Goal: Task Accomplishment & Management: Complete application form

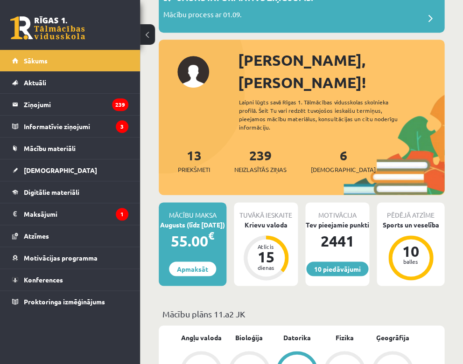
scroll to position [69, 0]
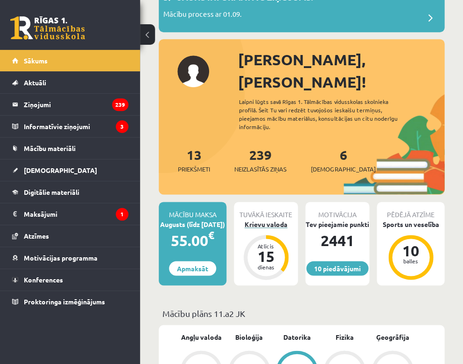
click at [257, 220] on div "Krievu valoda" at bounding box center [266, 225] width 64 height 10
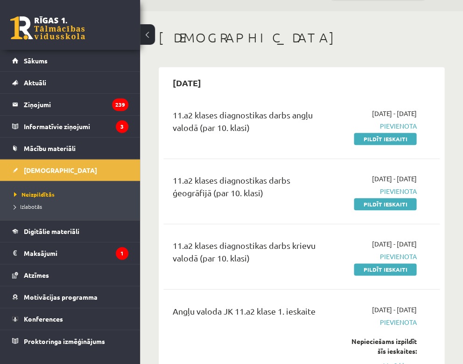
scroll to position [28, 0]
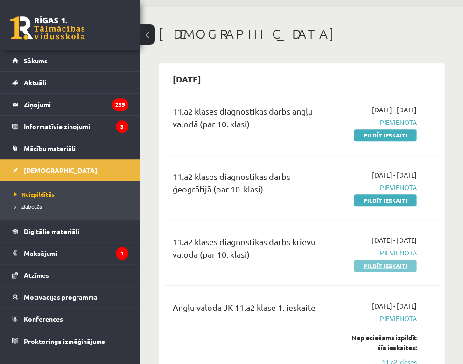
click at [371, 266] on link "Pildīt ieskaiti" at bounding box center [385, 266] width 63 height 12
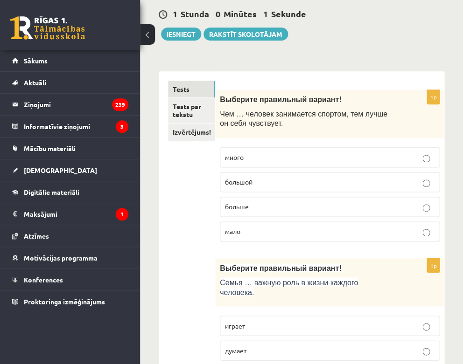
scroll to position [95, 0]
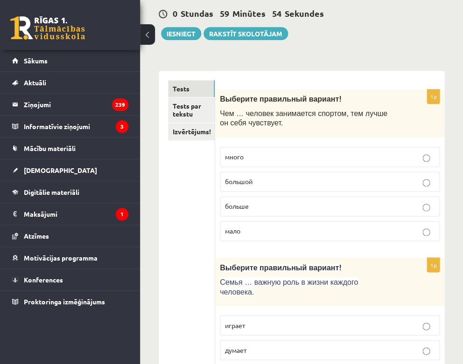
click at [374, 198] on label "больше" at bounding box center [330, 206] width 220 height 20
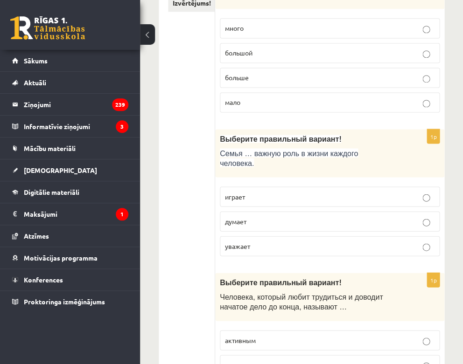
scroll to position [226, 0]
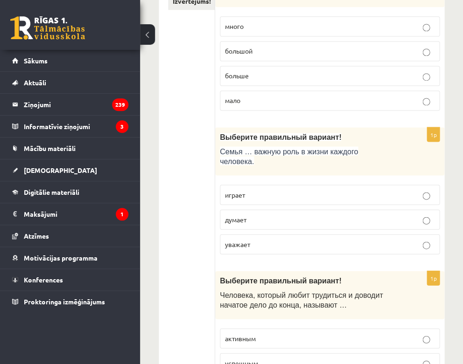
click at [414, 196] on p "играет" at bounding box center [329, 195] width 209 height 10
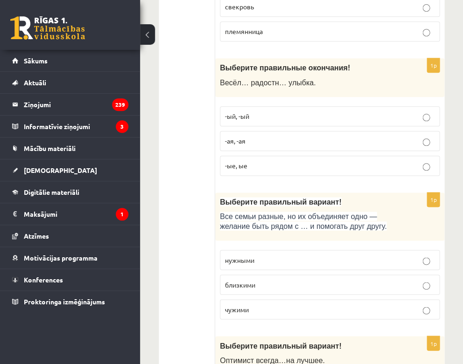
scroll to position [743, 0]
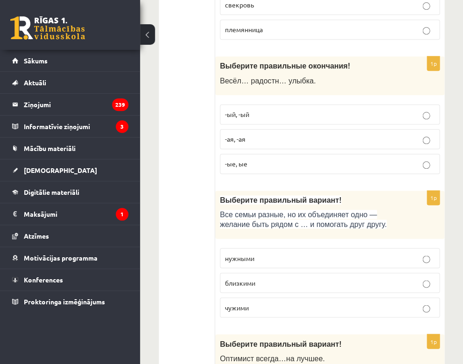
click at [376, 134] on p "-ая, -ая" at bounding box center [329, 139] width 209 height 10
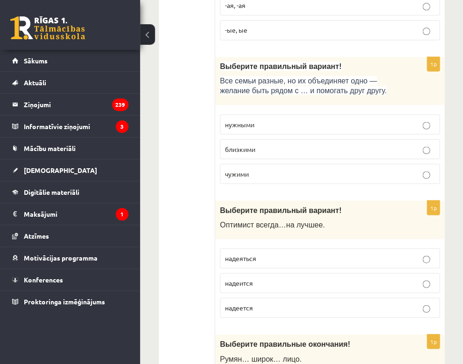
scroll to position [880, 0]
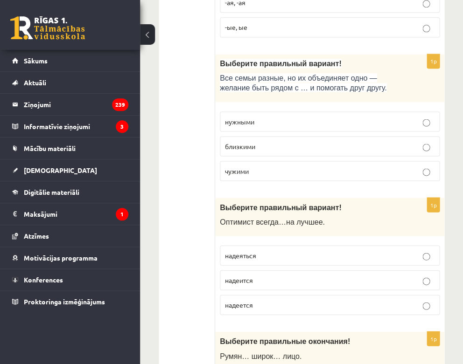
click at [385, 146] on label "близкими" at bounding box center [330, 146] width 220 height 20
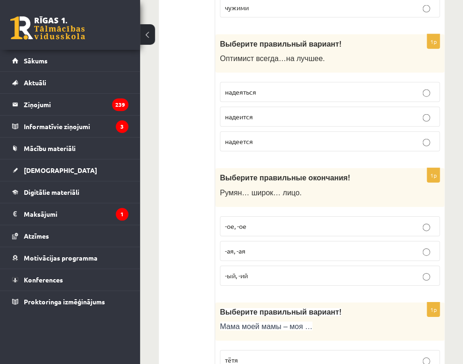
scroll to position [1040, 0]
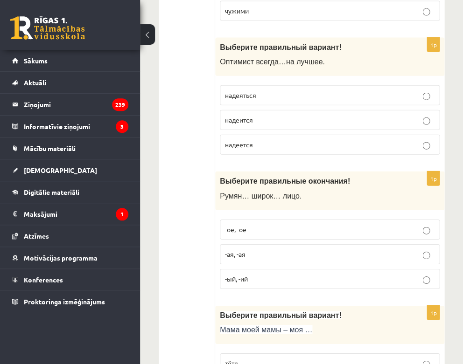
click at [399, 140] on p "надеется" at bounding box center [329, 145] width 209 height 10
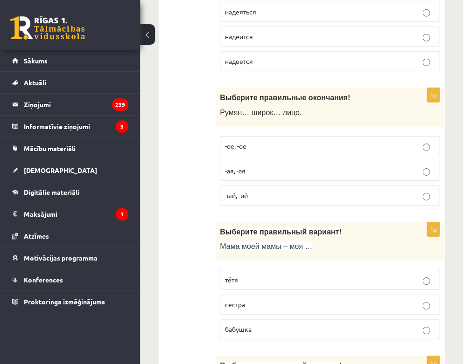
scroll to position [1126, 0]
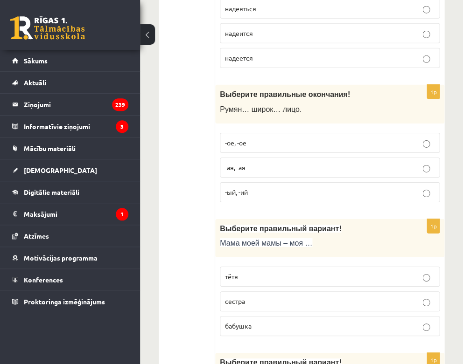
click at [359, 138] on p "-ое, -ое" at bounding box center [329, 143] width 209 height 10
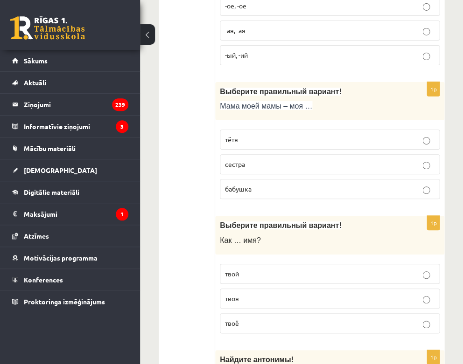
scroll to position [1265, 0]
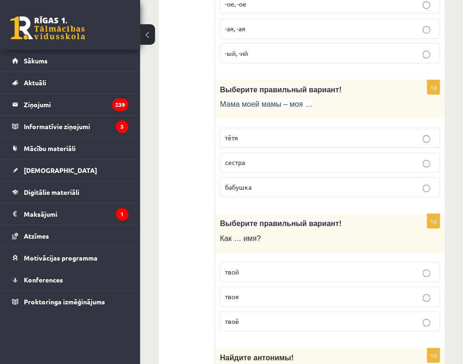
click at [410, 182] on p "бабушка" at bounding box center [329, 187] width 209 height 10
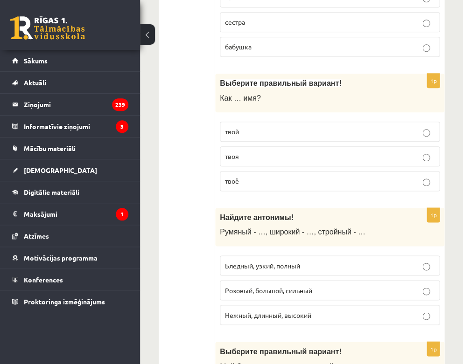
scroll to position [1408, 0]
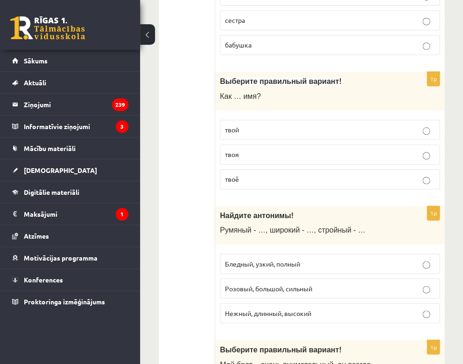
click at [373, 175] on p "твоё" at bounding box center [329, 180] width 209 height 10
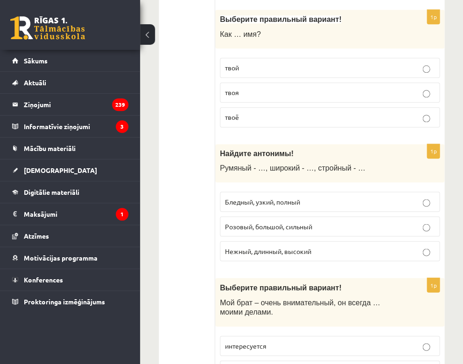
scroll to position [1484, 0]
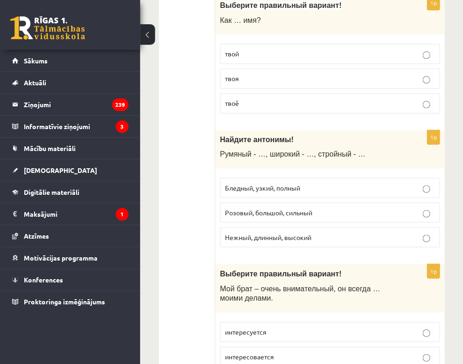
click at [411, 183] on p "Бледный, узкий, полный" at bounding box center [329, 188] width 209 height 10
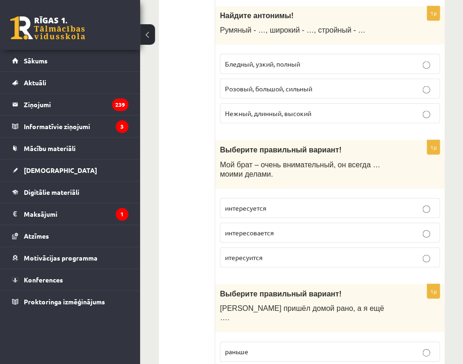
scroll to position [1614, 0]
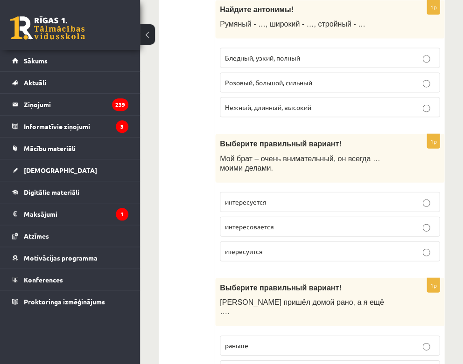
click at [399, 197] on p "интересуется" at bounding box center [329, 202] width 209 height 10
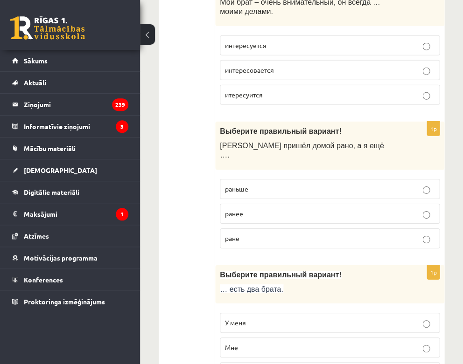
scroll to position [1772, 0]
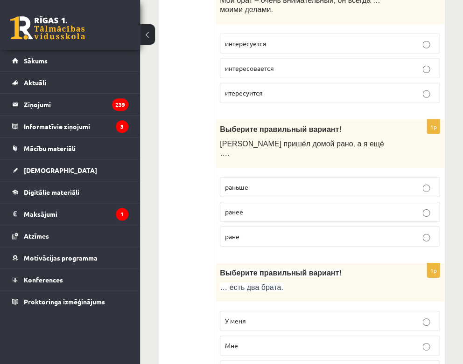
click at [403, 182] on p "раньше" at bounding box center [329, 187] width 209 height 10
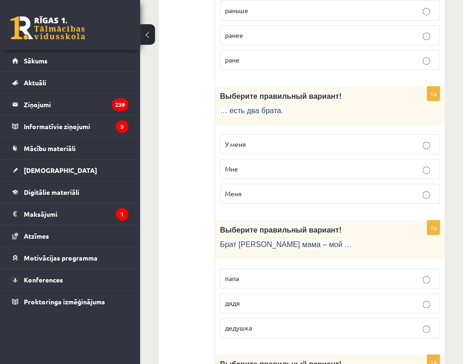
scroll to position [1946, 0]
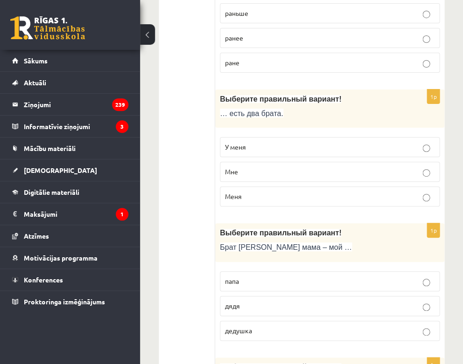
click at [406, 142] on p "У меня" at bounding box center [329, 147] width 209 height 10
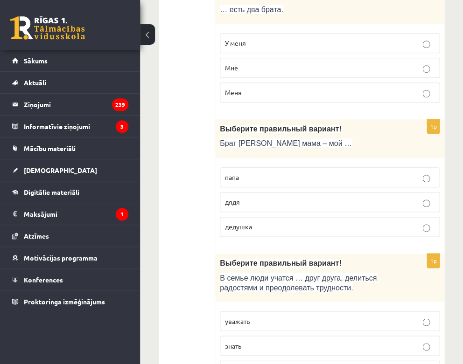
scroll to position [2069, 0]
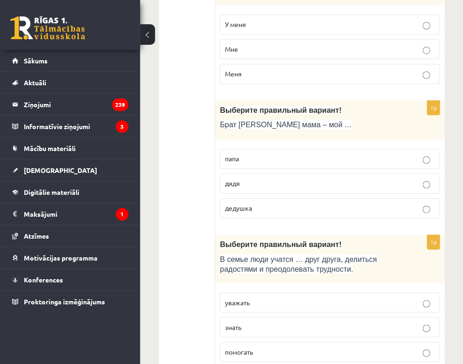
click at [422, 174] on label "дядя" at bounding box center [330, 184] width 220 height 20
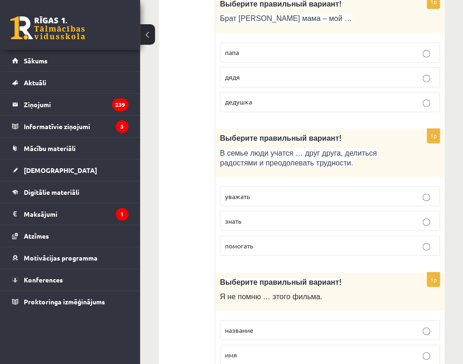
scroll to position [2176, 0]
click at [327, 191] on p "уважать" at bounding box center [329, 196] width 209 height 10
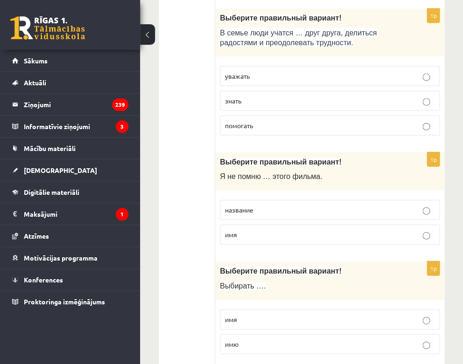
scroll to position [2297, 0]
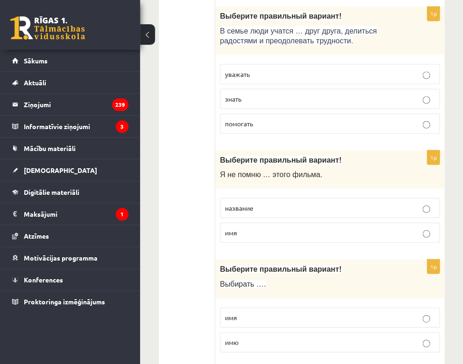
click at [390, 203] on p "название" at bounding box center [329, 208] width 209 height 10
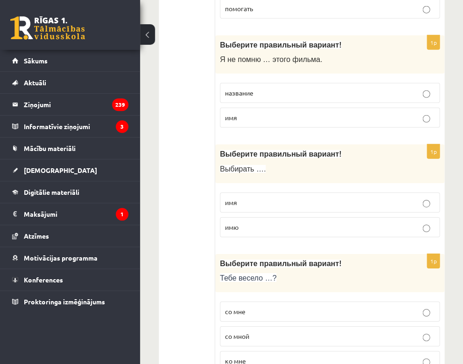
scroll to position [2417, 0]
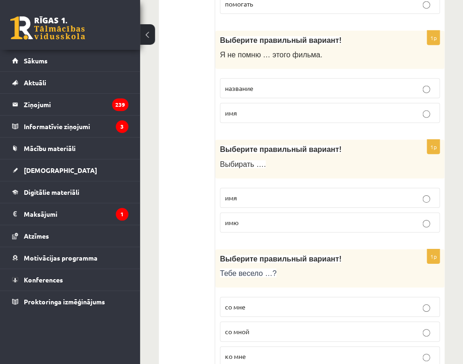
click at [373, 193] on p "имя" at bounding box center [329, 198] width 209 height 10
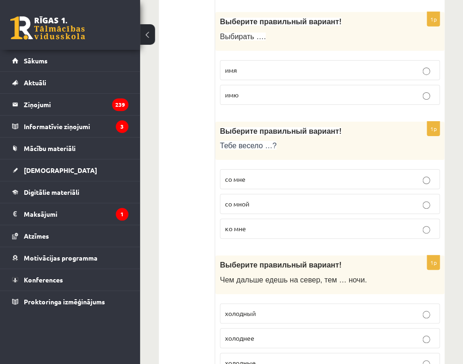
scroll to position [2548, 0]
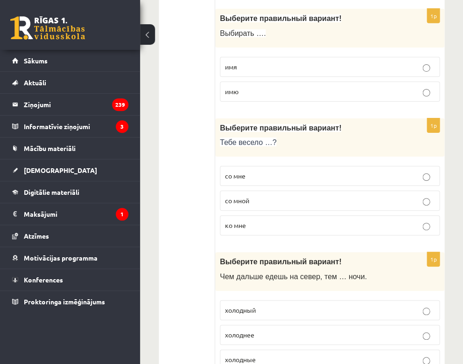
click at [346, 196] on p "со мной" at bounding box center [329, 201] width 209 height 10
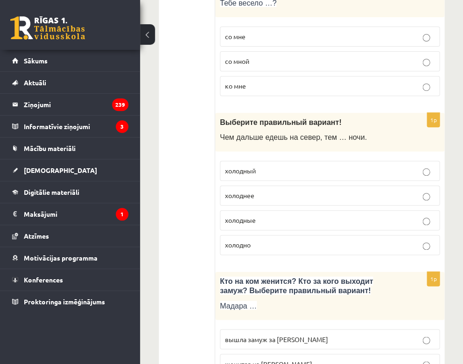
scroll to position [2691, 0]
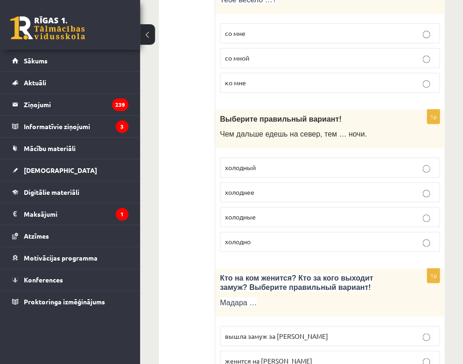
click at [337, 188] on p "холоднее" at bounding box center [329, 193] width 209 height 10
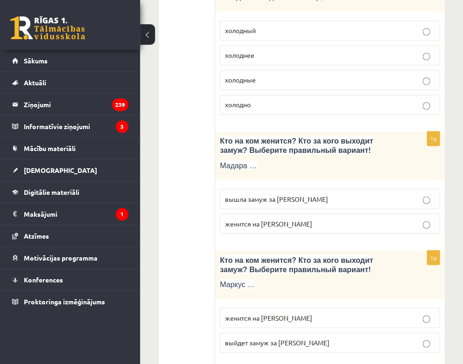
scroll to position [2829, 0]
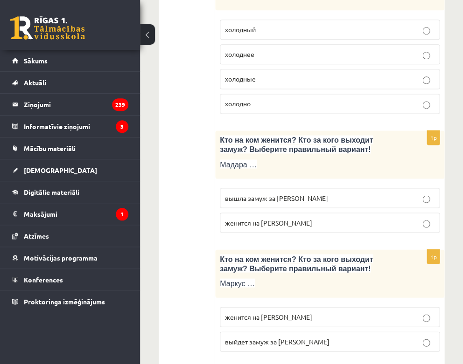
click at [365, 193] on p "вышла замуж за Марка" at bounding box center [329, 198] width 209 height 10
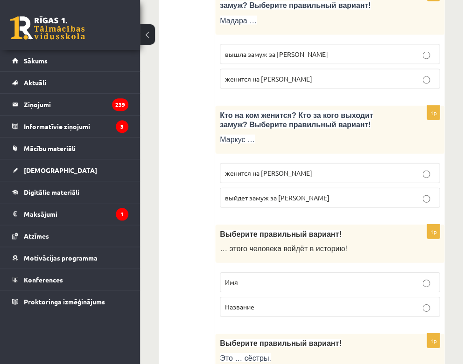
scroll to position [2974, 0]
click at [369, 162] on label "женится на Агнии" at bounding box center [330, 172] width 220 height 20
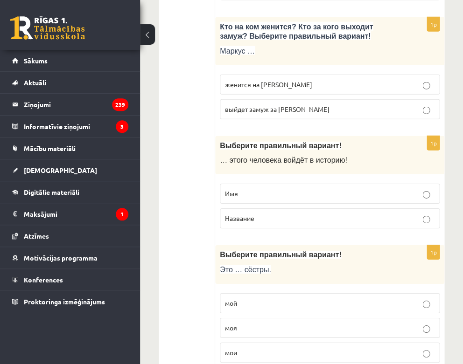
scroll to position [3061, 0]
click at [337, 189] on p "Имя" at bounding box center [329, 194] width 209 height 10
click at [288, 349] on p "мои" at bounding box center [329, 354] width 209 height 10
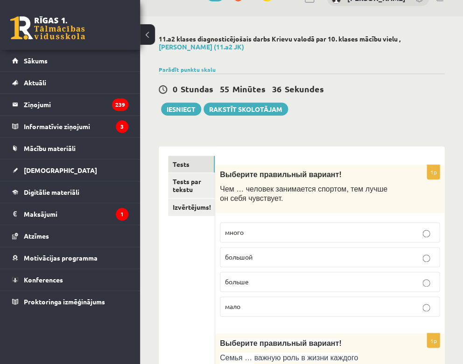
scroll to position [21, 0]
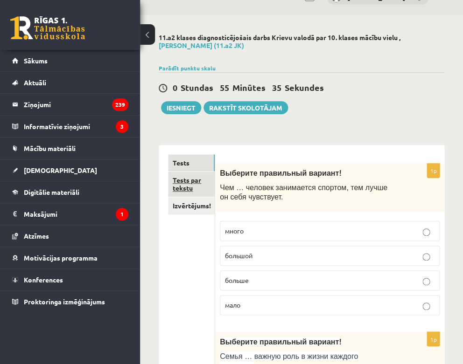
click at [193, 185] on link "Tests par tekstu" at bounding box center [191, 184] width 47 height 25
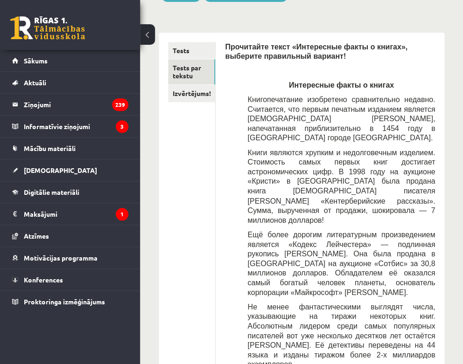
scroll to position [137, 0]
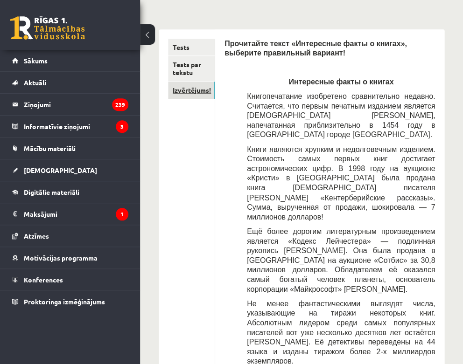
click at [190, 84] on link "Izvērtējums!" at bounding box center [191, 90] width 47 height 17
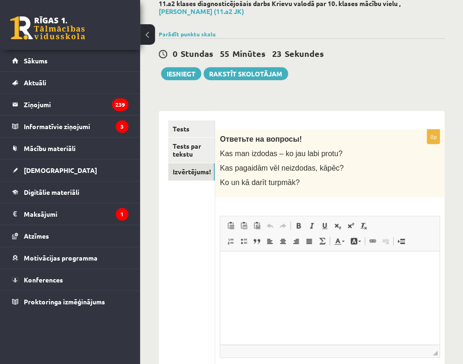
scroll to position [67, 0]
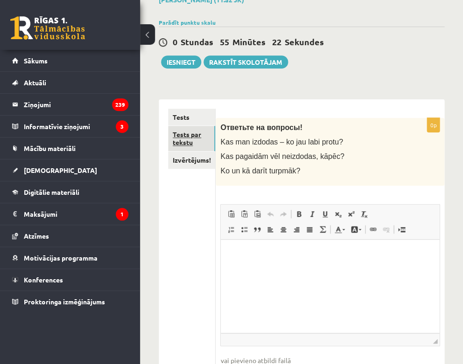
click at [189, 132] on link "Tests par tekstu" at bounding box center [191, 138] width 47 height 25
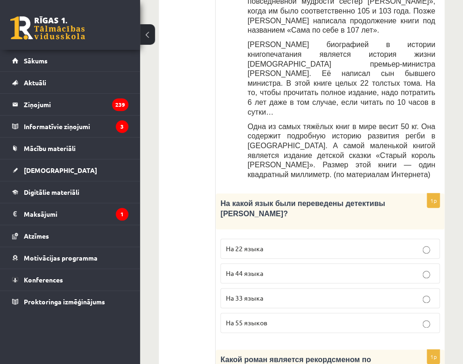
scroll to position [630, 0]
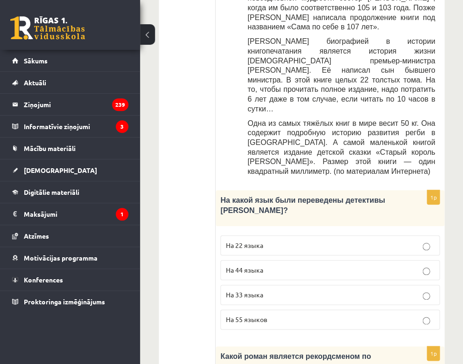
click at [255, 266] on span "На 44 языка" at bounding box center [243, 270] width 37 height 8
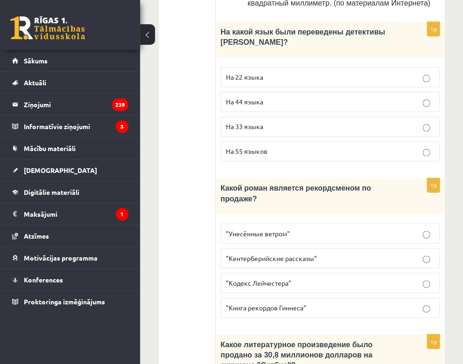
scroll to position [803, 0]
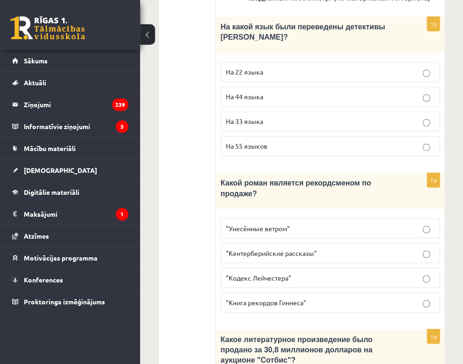
click at [282, 224] on span ""Унесённые ветром"" at bounding box center [257, 228] width 64 height 8
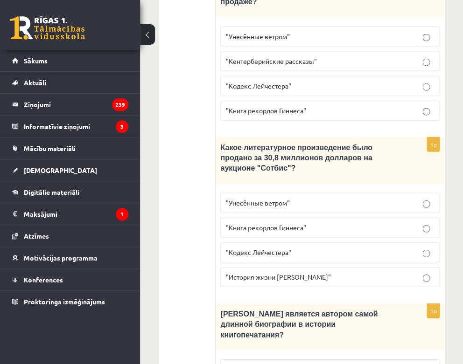
scroll to position [1001, 0]
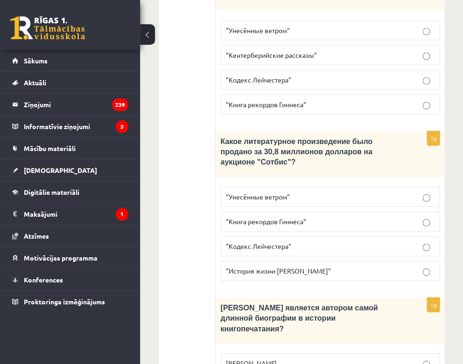
click at [262, 242] on span ""Кодекс Лейчестера"" at bounding box center [257, 246] width 65 height 8
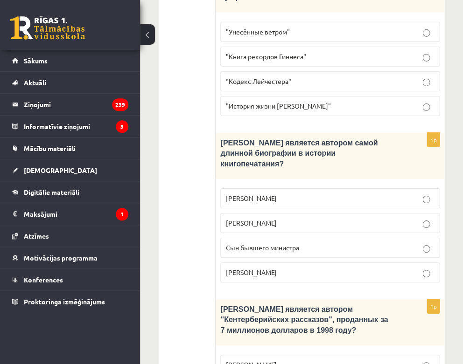
scroll to position [1166, 0]
click at [251, 244] on span "Сын бывшего министра" at bounding box center [261, 248] width 73 height 8
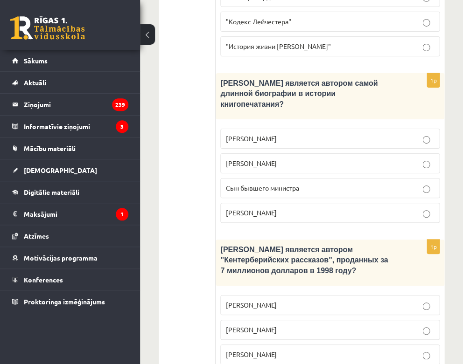
scroll to position [1226, 0]
click at [240, 350] on p "Джефри Чосер" at bounding box center [329, 355] width 209 height 10
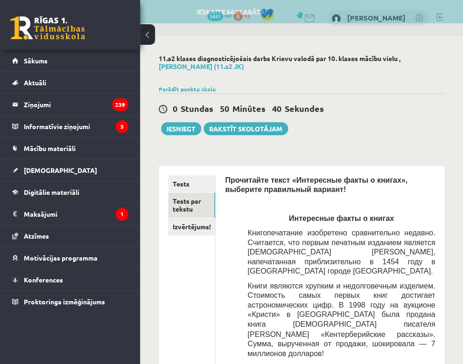
scroll to position [0, 0]
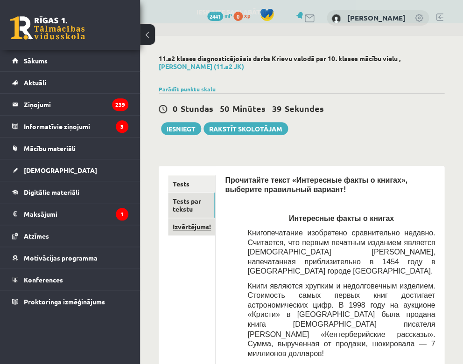
click at [195, 227] on link "Izvērtējums!" at bounding box center [191, 226] width 47 height 17
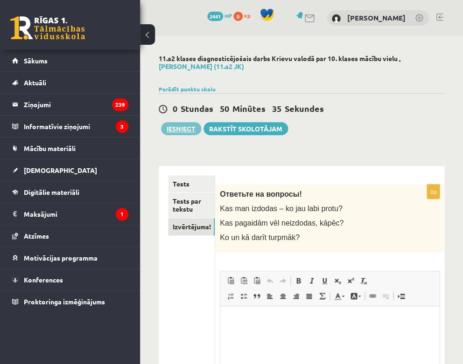
click at [182, 127] on button "Iesniegt" at bounding box center [181, 128] width 40 height 13
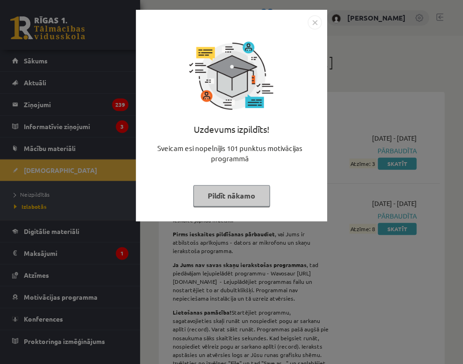
click at [314, 20] on img "Close" at bounding box center [314, 22] width 14 height 14
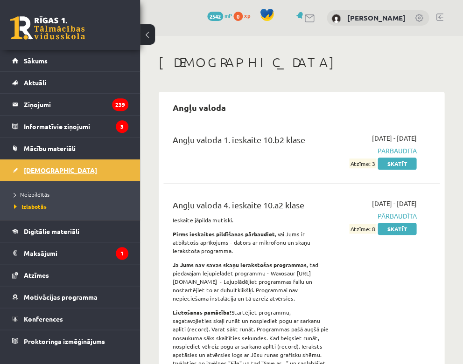
click at [37, 171] on span "[DEMOGRAPHIC_DATA]" at bounding box center [60, 170] width 73 height 8
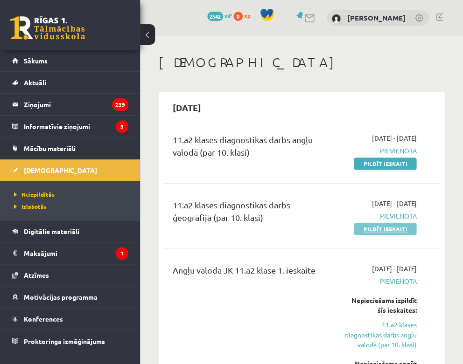
click at [379, 227] on link "Pildīt ieskaiti" at bounding box center [385, 229] width 63 height 12
click at [383, 228] on link "Pildīt ieskaiti" at bounding box center [385, 229] width 63 height 12
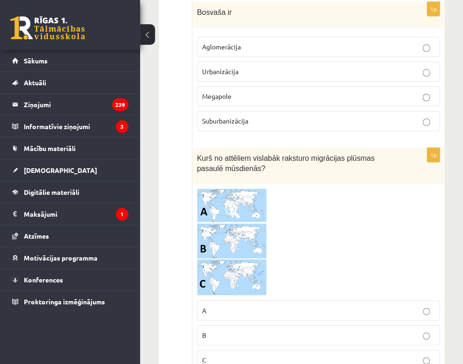
scroll to position [2822, 0]
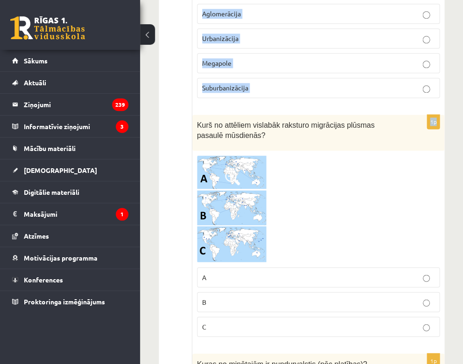
drag, startPoint x: 197, startPoint y: 85, endPoint x: 387, endPoint y: 77, distance: 190.0
copy form "Lore ipsumdolorsi ametconsec adipisc elit seddoeiusmodtemp incidid? utlab etdo …"
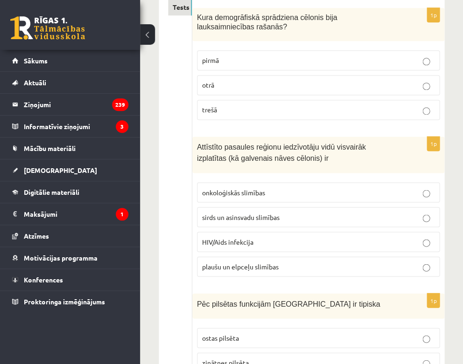
scroll to position [180, 0]
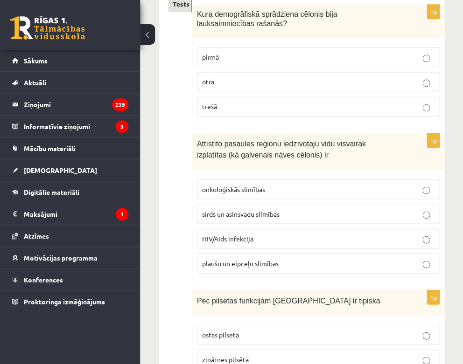
click at [230, 57] on p "pirmā" at bounding box center [318, 57] width 232 height 10
click at [225, 211] on span "sirds un asinsvadu slimības" at bounding box center [240, 213] width 77 height 8
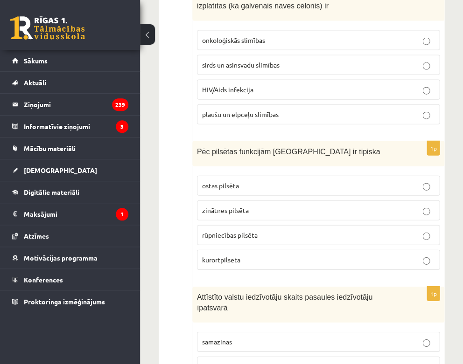
scroll to position [360, 0]
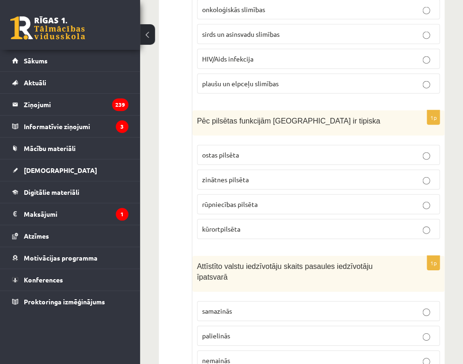
click at [241, 228] on p "kūrortpilsēta" at bounding box center [318, 229] width 232 height 10
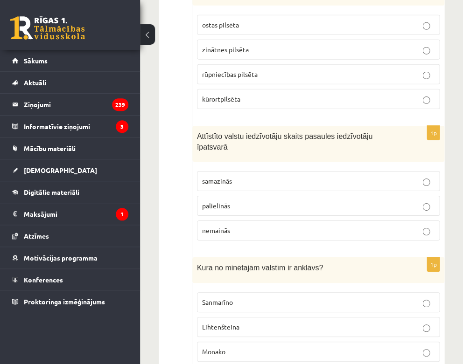
scroll to position [495, 0]
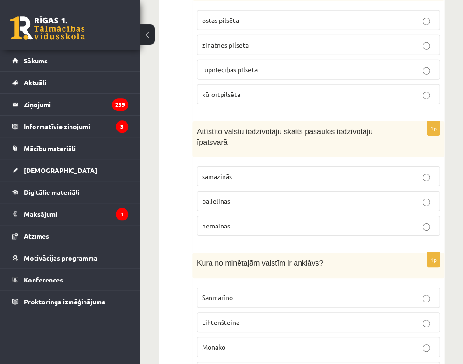
click at [260, 172] on p "samazinās" at bounding box center [318, 177] width 232 height 10
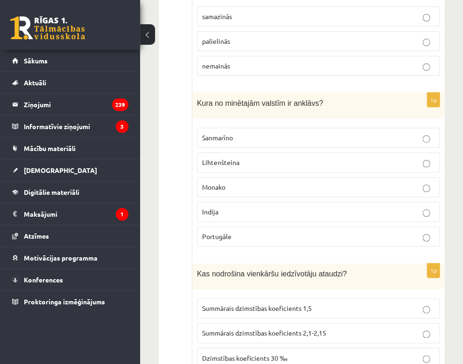
scroll to position [655, 0]
click at [253, 134] on p "Sanmarīno" at bounding box center [318, 138] width 232 height 10
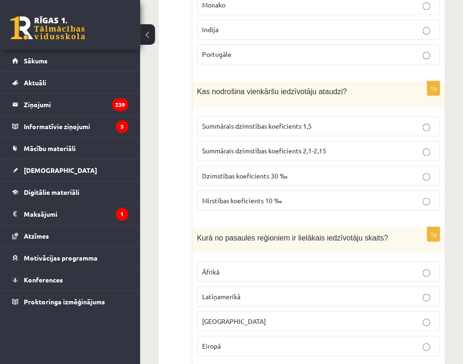
scroll to position [838, 0]
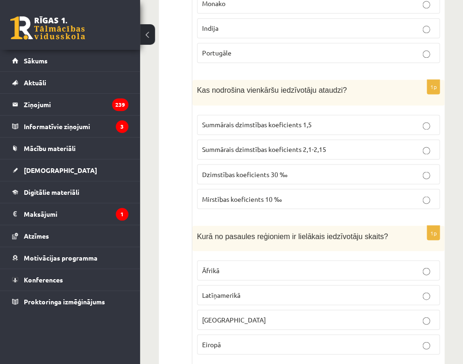
click at [293, 145] on span "Summārais dzimstības koeficients 2,1-2,15" at bounding box center [264, 149] width 124 height 8
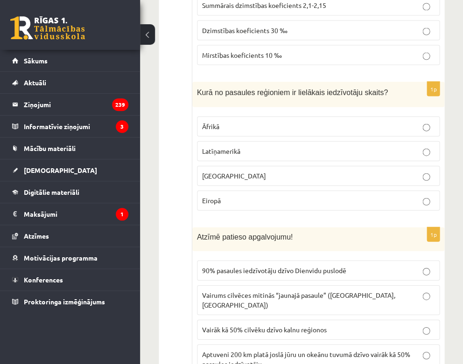
scroll to position [983, 0]
click at [261, 171] on p "Āzijā" at bounding box center [318, 176] width 232 height 10
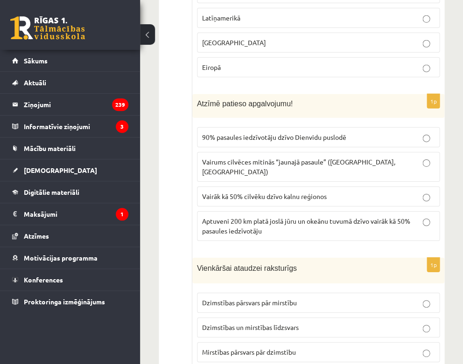
scroll to position [1118, 0]
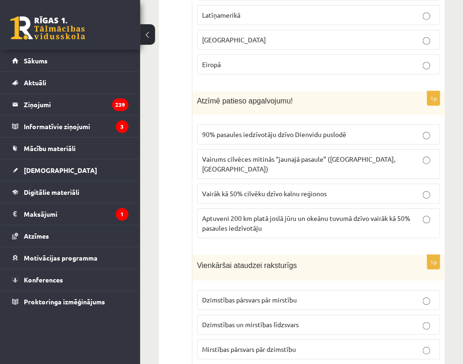
click at [232, 214] on span "Aptuveni 200 km platā joslā jūru un okeānu tuvumā dzīvo vairāk kā 50% pasaules …" at bounding box center [306, 223] width 208 height 18
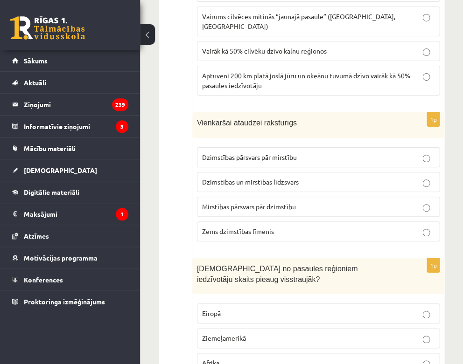
scroll to position [1263, 0]
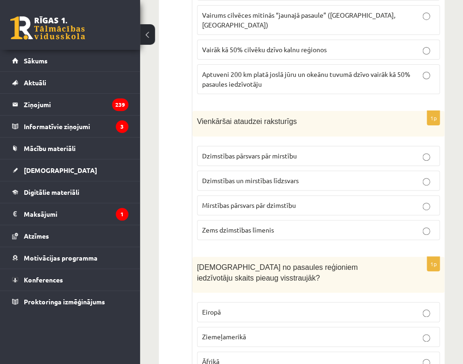
click at [253, 176] on span "Dzimstības un mirstības līdzsvars" at bounding box center [250, 180] width 97 height 8
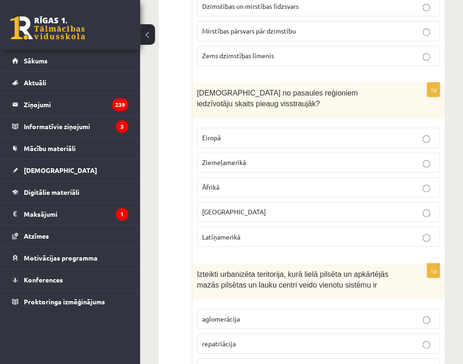
scroll to position [1438, 0]
click at [236, 182] on p "Āfrikā" at bounding box center [318, 187] width 232 height 10
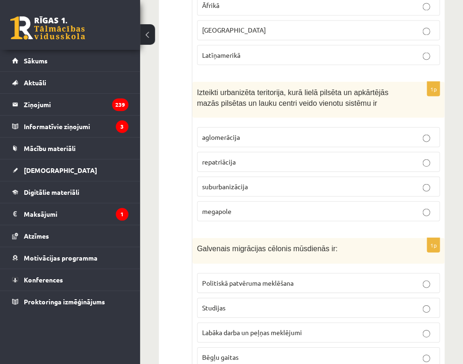
scroll to position [1620, 0]
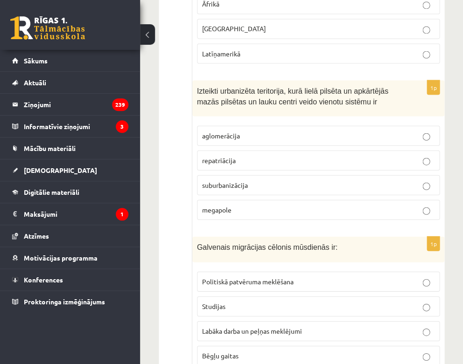
click at [267, 131] on p "aglomerācija" at bounding box center [318, 136] width 232 height 10
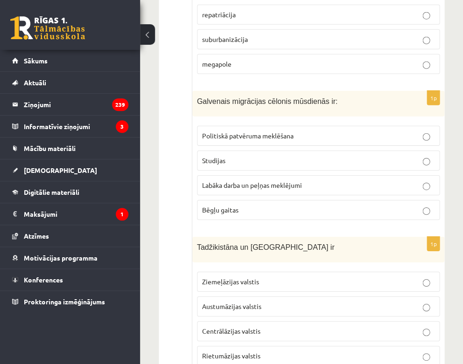
scroll to position [1768, 0]
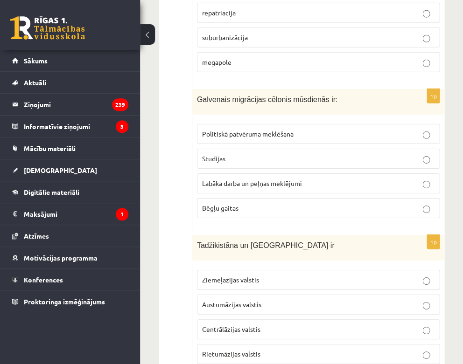
click at [261, 179] on span "Labāka darba un peļņas meklējumi" at bounding box center [252, 183] width 100 height 8
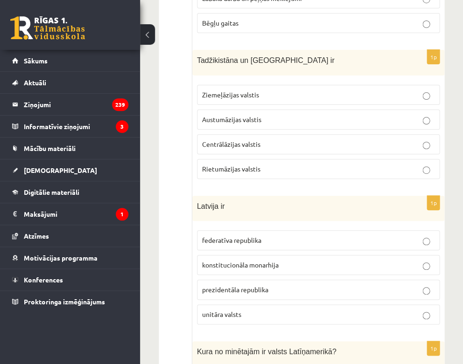
scroll to position [1954, 0]
click at [259, 139] on p "Centrālāzijas valstis" at bounding box center [318, 144] width 232 height 10
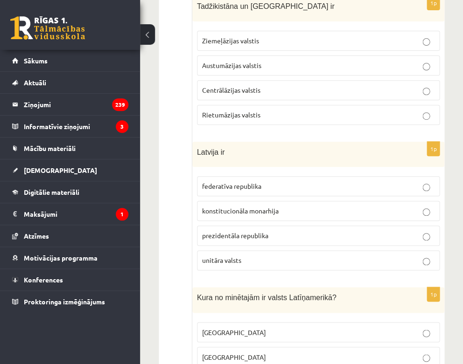
scroll to position [2012, 0]
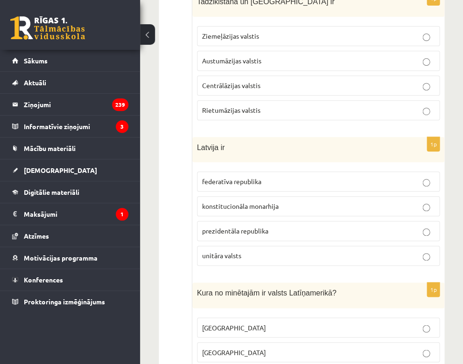
click at [220, 251] on span "unitāra valsts" at bounding box center [221, 255] width 39 height 8
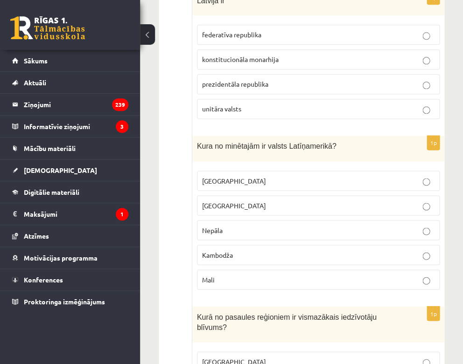
scroll to position [2162, 0]
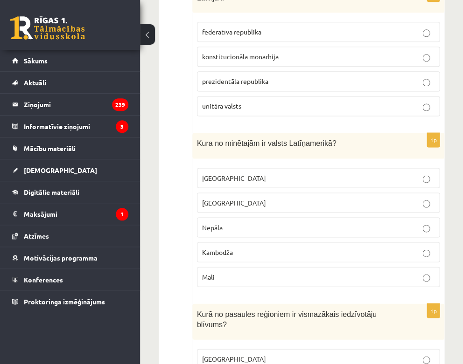
click at [250, 173] on p "Meksika" at bounding box center [318, 178] width 232 height 10
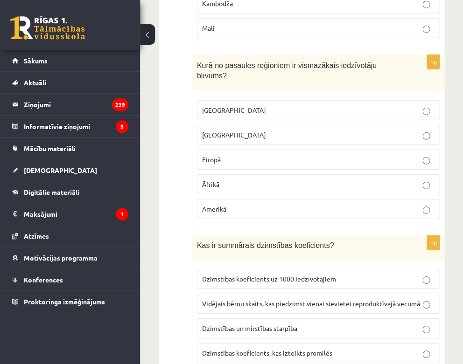
scroll to position [2411, 0]
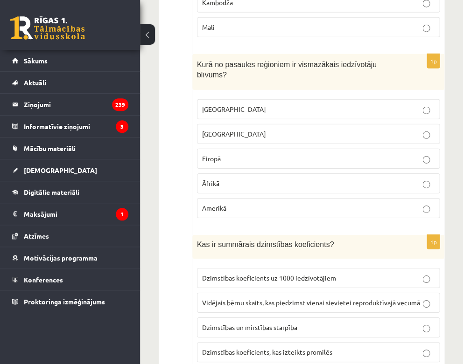
click at [239, 105] on p "Austrālijā" at bounding box center [318, 110] width 232 height 10
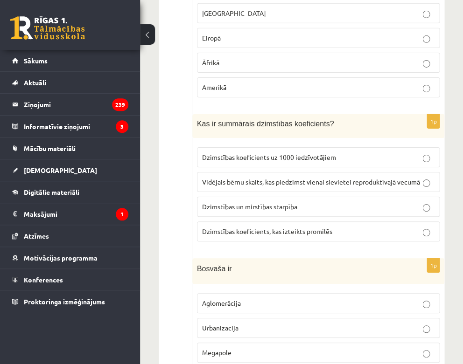
scroll to position [2533, 0]
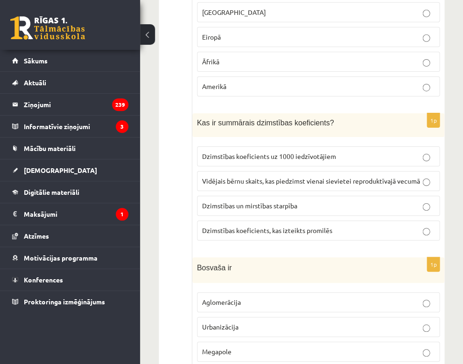
click at [230, 177] on span "Vidējais bērnu skaits, kas piedzimst vienai sievietei reproduktīvajā vecumā" at bounding box center [311, 181] width 218 height 8
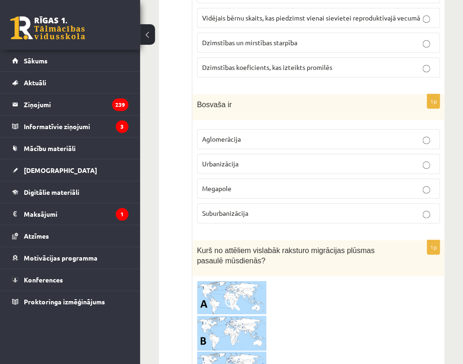
scroll to position [2698, 0]
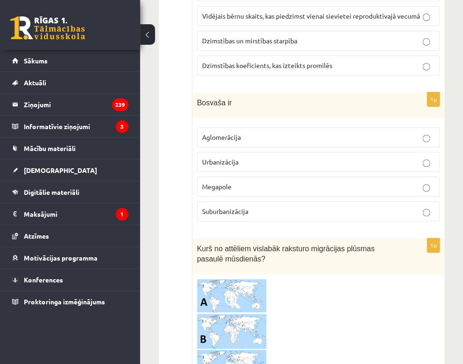
click at [224, 182] on span "Megapole" at bounding box center [216, 186] width 29 height 8
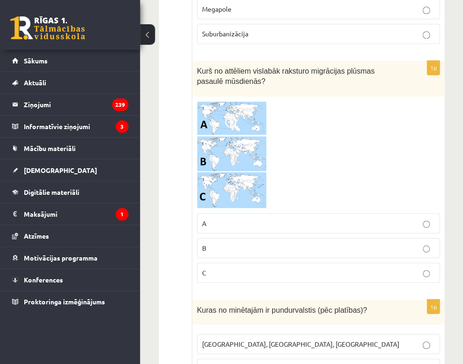
scroll to position [2877, 0]
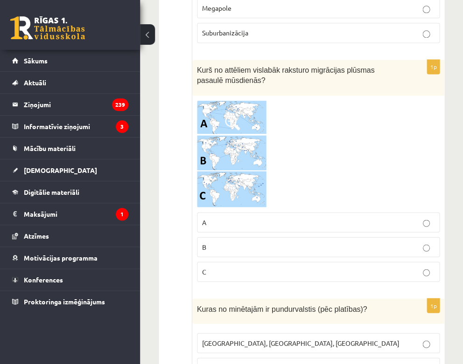
click at [230, 115] on span at bounding box center [232, 122] width 15 height 15
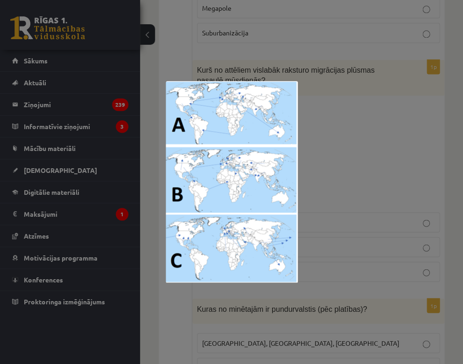
click at [334, 124] on div at bounding box center [231, 182] width 463 height 364
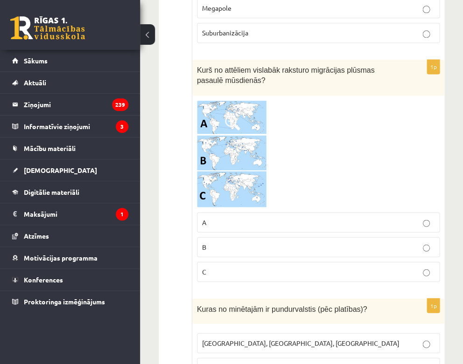
click at [215, 267] on p "C" at bounding box center [318, 272] width 232 height 10
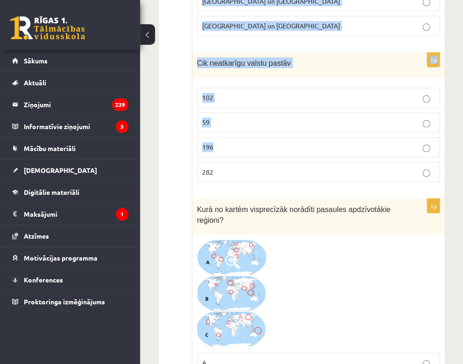
scroll to position [4158, 0]
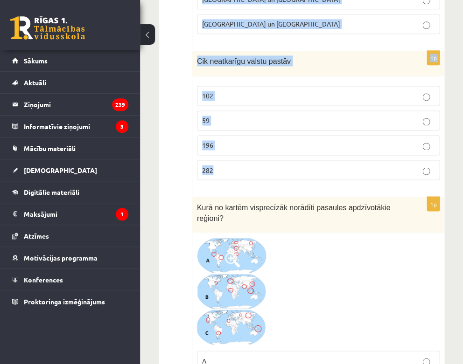
drag, startPoint x: 196, startPoint y: 166, endPoint x: 361, endPoint y: 138, distance: 167.1
copy form "Kuras no minētajām ir pundurvalstis (pēc platības)? Latvija, Lietuva, Igaunija …"
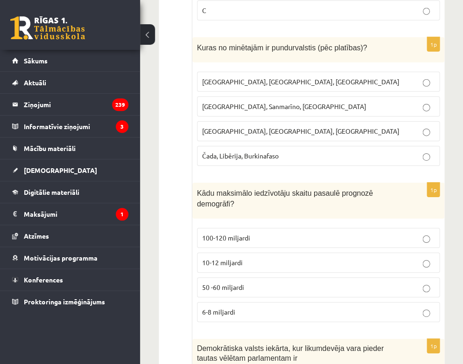
scroll to position [3137, 0]
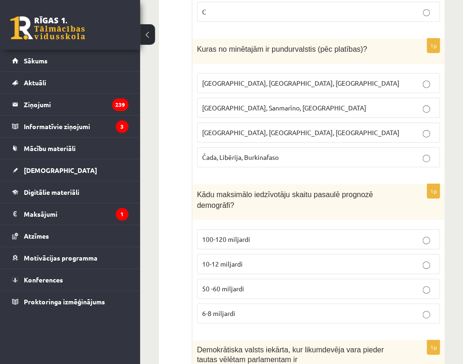
click at [238, 104] on span "Monako, Sanmarīno, Luksemburga" at bounding box center [284, 108] width 164 height 8
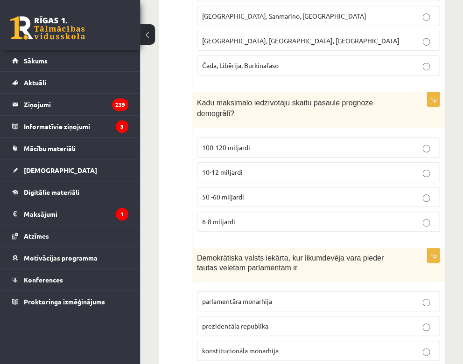
scroll to position [3230, 0]
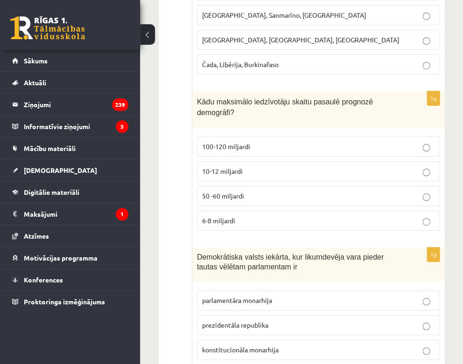
click at [217, 167] on p "10-12 miljardi" at bounding box center [318, 172] width 232 height 10
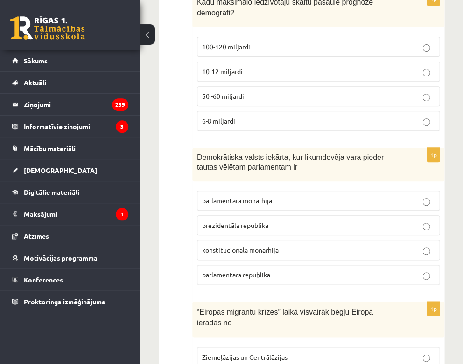
scroll to position [3328, 0]
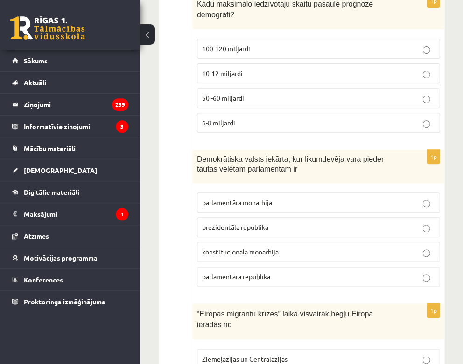
click at [237, 198] on span "parlamentāra monarhija" at bounding box center [237, 202] width 70 height 8
click at [231, 272] on span "parlamentāra republika" at bounding box center [236, 276] width 68 height 8
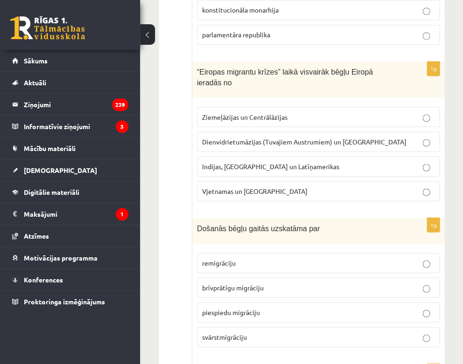
scroll to position [3571, 0]
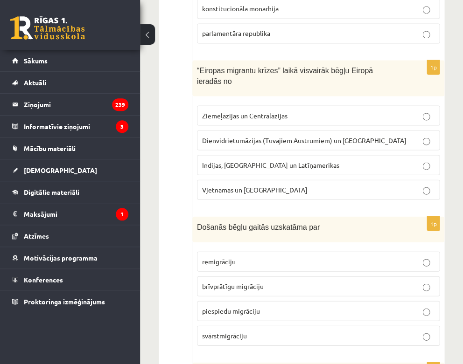
click at [316, 135] on p "Dienvidrietumāzijas (Tuvajiem Austrumiem) un Āfrikas" at bounding box center [318, 140] width 232 height 10
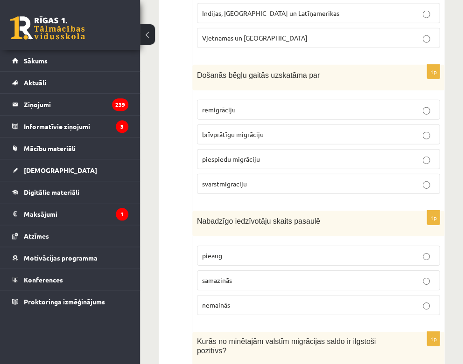
scroll to position [3724, 0]
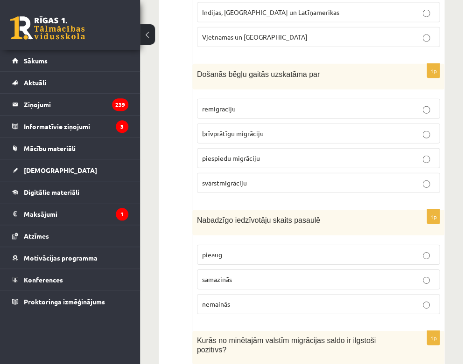
click at [236, 154] on span "piespiedu migrāciju" at bounding box center [231, 158] width 58 height 8
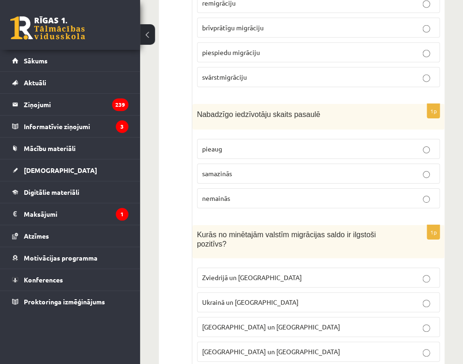
scroll to position [3827, 0]
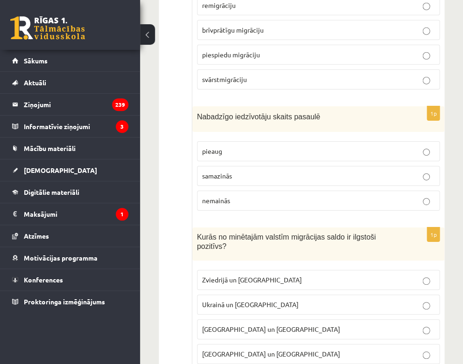
click at [230, 172] on span "samazinās" at bounding box center [217, 176] width 30 height 8
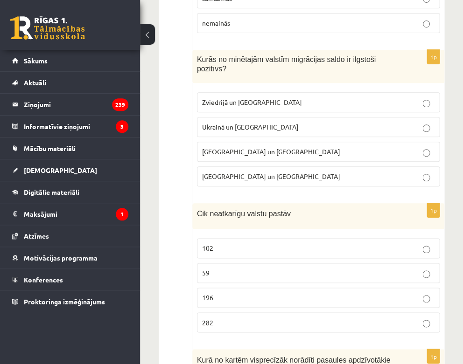
scroll to position [4006, 0]
click at [259, 97] on p "Zviedrijā un ASV" at bounding box center [318, 102] width 232 height 10
click at [220, 287] on label "196" at bounding box center [318, 297] width 243 height 20
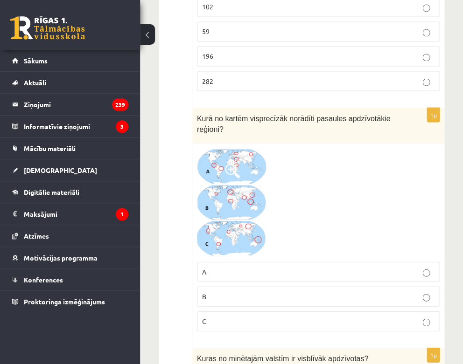
scroll to position [4245, 0]
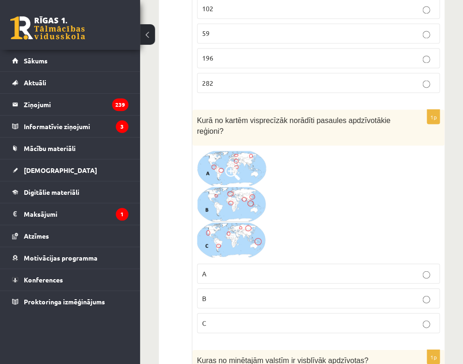
click at [229, 150] on img at bounding box center [232, 204] width 70 height 109
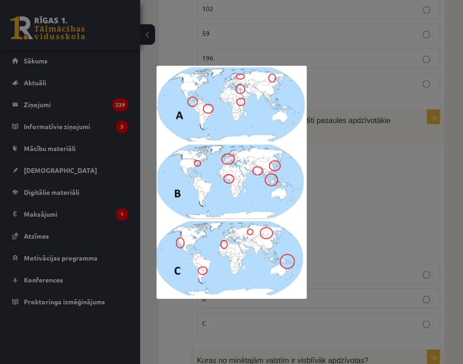
click at [334, 162] on div at bounding box center [231, 182] width 463 height 364
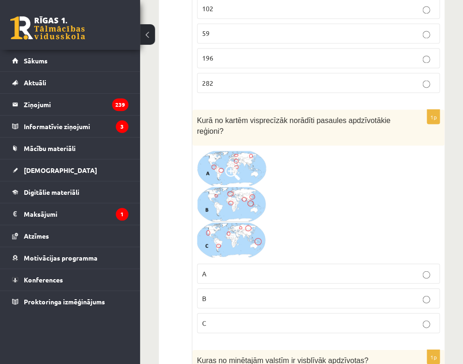
click at [218, 293] on p "B" at bounding box center [318, 298] width 232 height 10
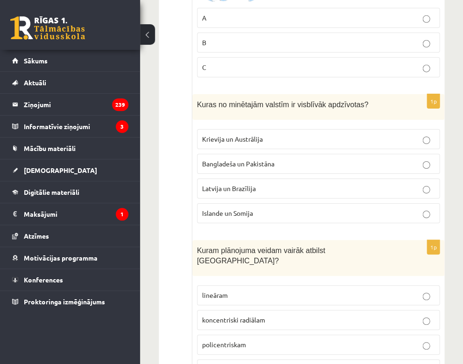
scroll to position [4500, 0]
click at [239, 160] on span "Bangladeša un Pakistāna" at bounding box center [238, 164] width 72 height 8
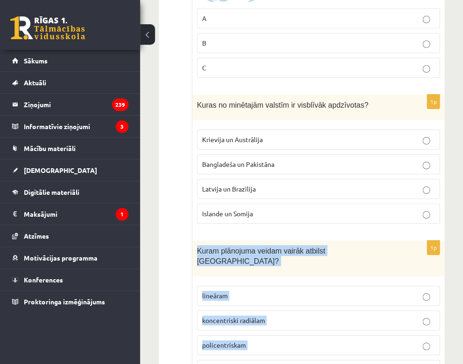
drag, startPoint x: 196, startPoint y: 209, endPoint x: 250, endPoint y: 328, distance: 130.5
click at [250, 328] on div "1p Kuram plānojuma veidam vairāk atbilst Rīga? lineāram koncentriski radiālam p…" at bounding box center [318, 314] width 252 height 147
copy div "Kuram plānojuma veidam vairāk atbilst Rīga? lineāram koncentriski radiālam poli…"
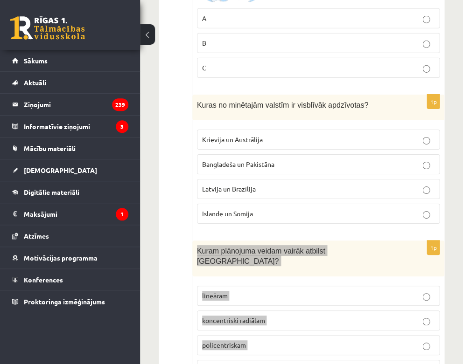
click at [249, 311] on label "koncentriski radiālam" at bounding box center [318, 321] width 243 height 20
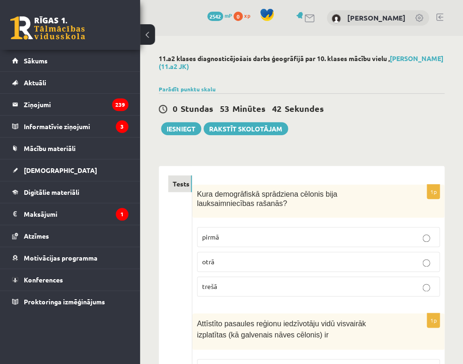
scroll to position [0, 0]
click at [187, 126] on button "Iesniegt" at bounding box center [181, 128] width 40 height 13
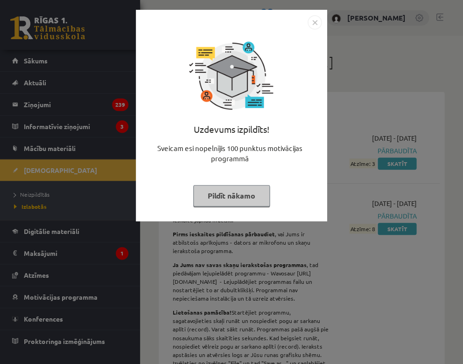
click at [314, 20] on img "Close" at bounding box center [314, 22] width 14 height 14
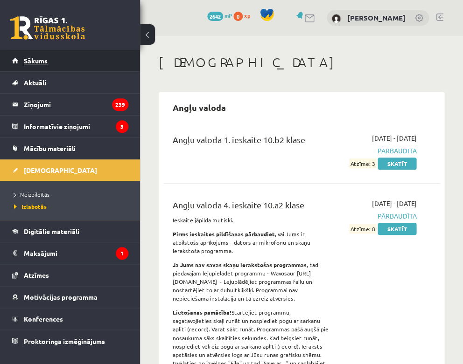
click at [83, 65] on link "Sākums" at bounding box center [70, 60] width 116 height 21
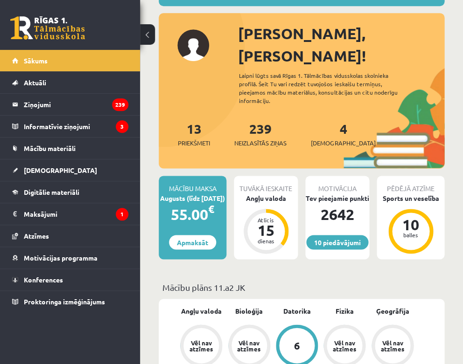
scroll to position [97, 0]
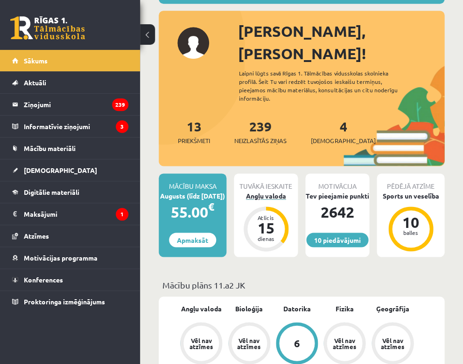
click at [257, 191] on div "Angļu valoda" at bounding box center [266, 196] width 64 height 10
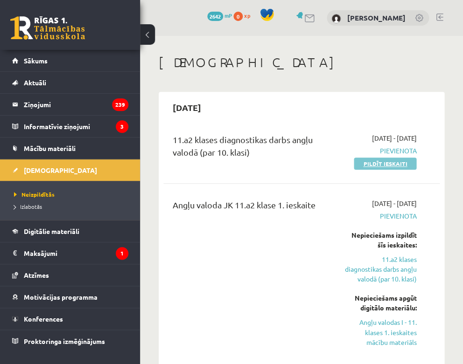
click at [369, 163] on link "Pildīt ieskaiti" at bounding box center [385, 164] width 63 height 12
click at [383, 165] on link "Pildīt ieskaiti" at bounding box center [385, 164] width 63 height 12
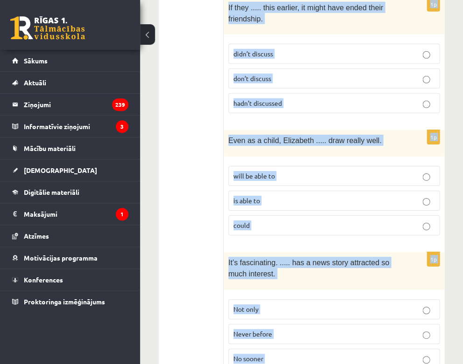
scroll to position [2518, 0]
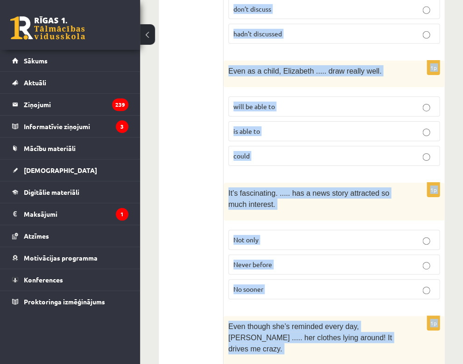
drag, startPoint x: 228, startPoint y: 33, endPoint x: 380, endPoint y: 317, distance: 322.9
copy form "Lo Ips dolo’s ametc Adipis, el ..... sed doei tem inci utl etd magna. aliqua’e …"
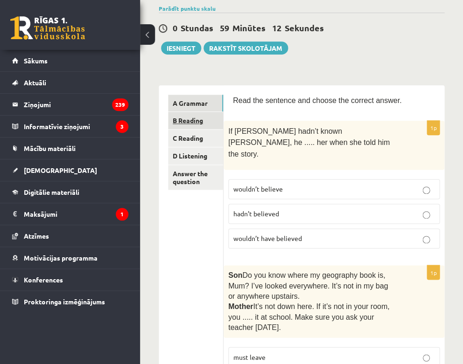
scroll to position [81, 0]
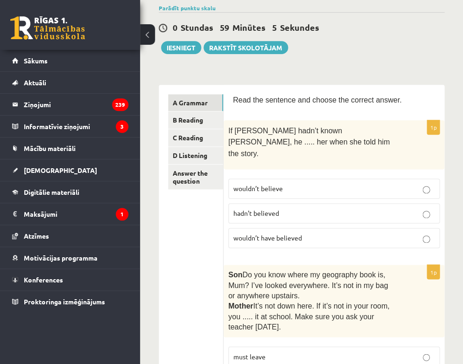
click at [297, 234] on span "wouldn’t have believed" at bounding box center [267, 238] width 69 height 8
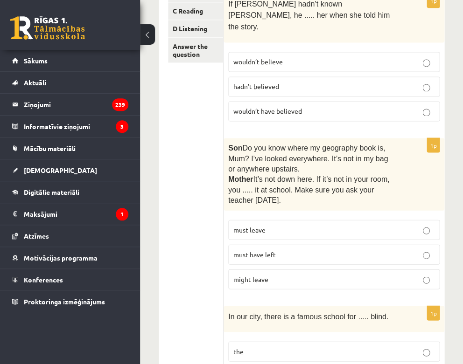
scroll to position [216, 0]
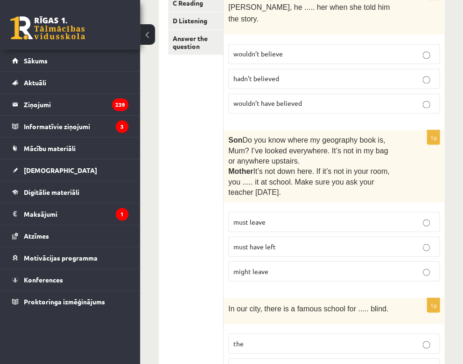
click at [288, 242] on p "must have left" at bounding box center [333, 247] width 201 height 10
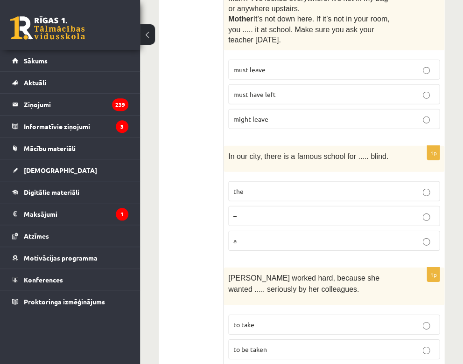
scroll to position [369, 0]
click at [255, 186] on p "the" at bounding box center [333, 191] width 201 height 10
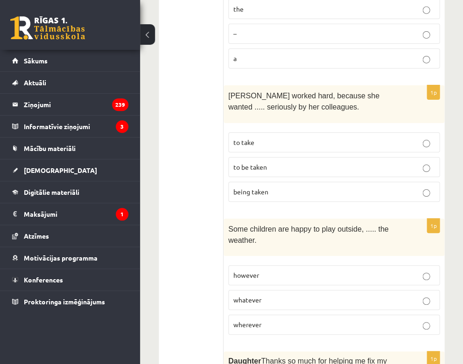
scroll to position [547, 0]
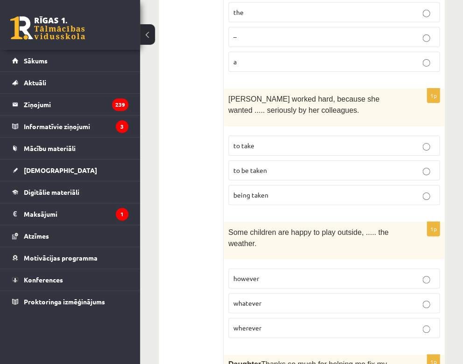
click at [313, 166] on p "to be taken" at bounding box center [333, 171] width 201 height 10
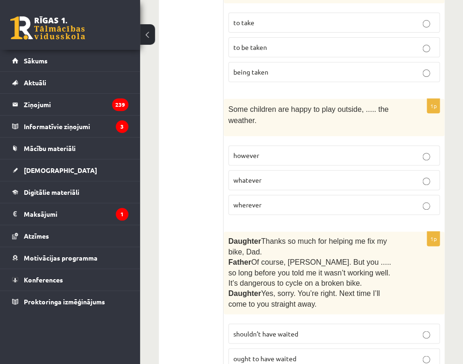
scroll to position [672, 0]
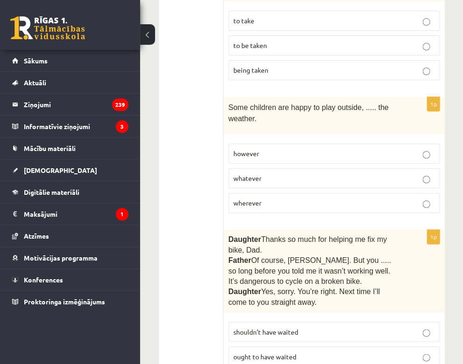
click at [254, 174] on span "whatever" at bounding box center [247, 178] width 28 height 8
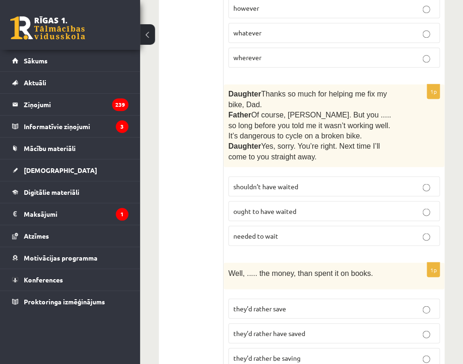
scroll to position [819, 0]
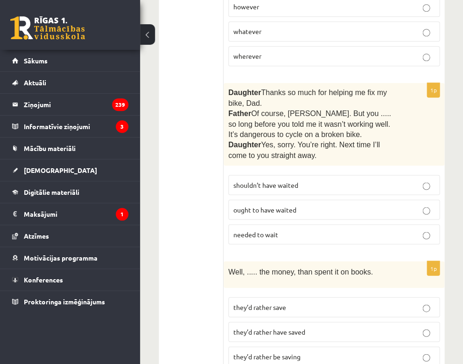
click at [278, 175] on label "shouldn’t have waited" at bounding box center [333, 185] width 211 height 20
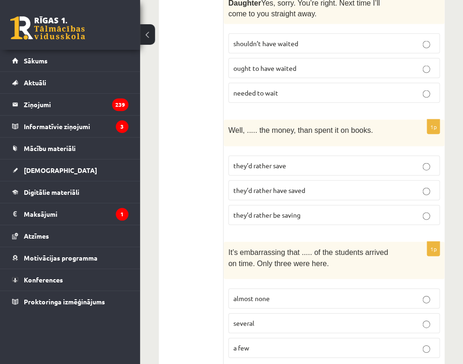
scroll to position [971, 0]
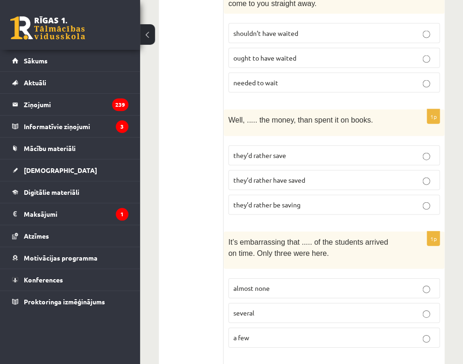
click at [307, 150] on p "they’d rather save" at bounding box center [333, 155] width 201 height 10
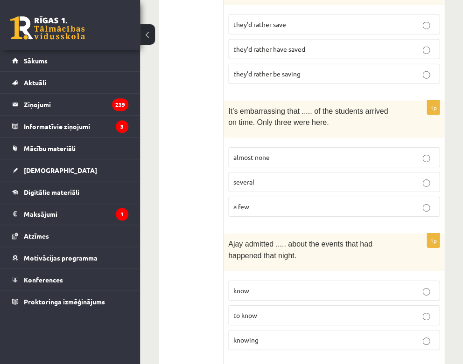
scroll to position [1103, 0]
click at [311, 152] on p "almost none" at bounding box center [333, 157] width 201 height 10
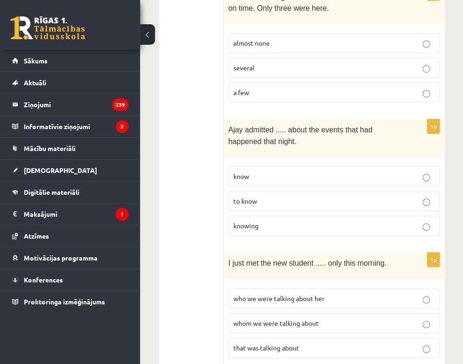
scroll to position [1217, 0]
click at [319, 216] on label "knowing" at bounding box center [333, 226] width 211 height 20
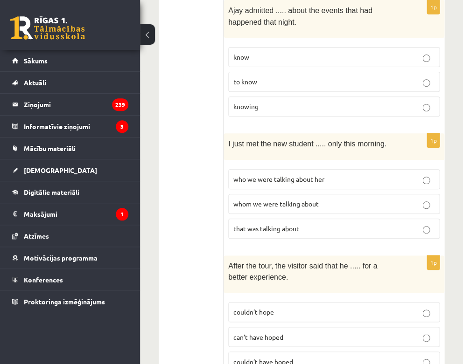
scroll to position [1340, 0]
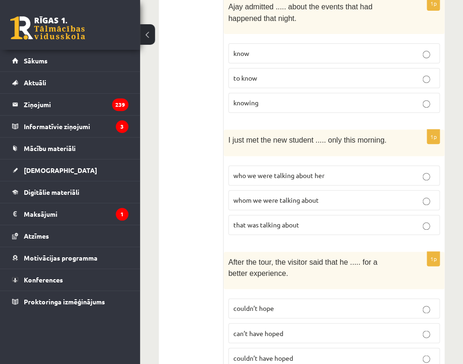
click at [276, 196] on p "whom we were talking about" at bounding box center [333, 201] width 201 height 10
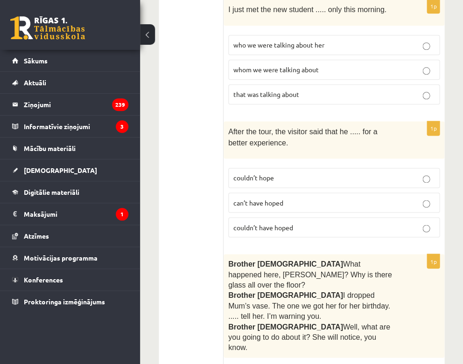
scroll to position [1478, 0]
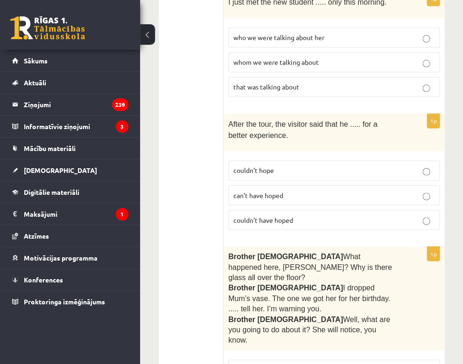
click at [266, 216] on span "couldn’t have hoped" at bounding box center [263, 220] width 60 height 8
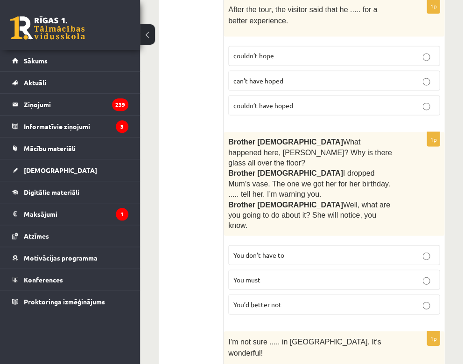
scroll to position [1596, 0]
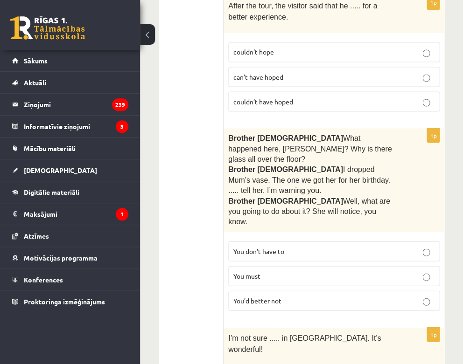
click at [272, 296] on p "You’d better not" at bounding box center [333, 301] width 201 height 10
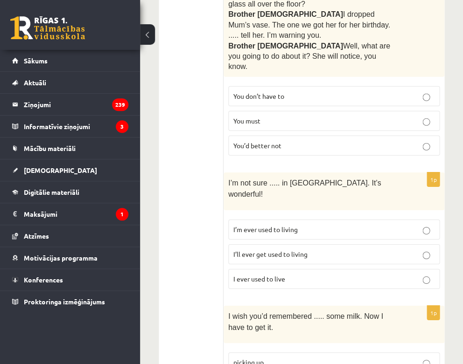
scroll to position [1752, 0]
click at [294, 250] on span "I’ll ever get used to living" at bounding box center [270, 254] width 74 height 8
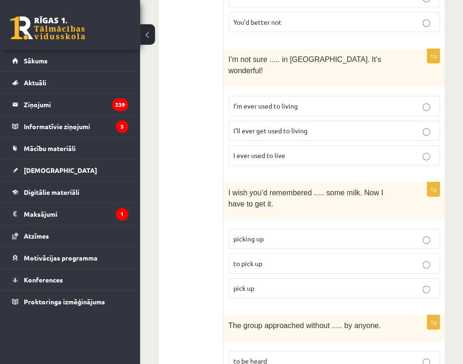
scroll to position [1876, 0]
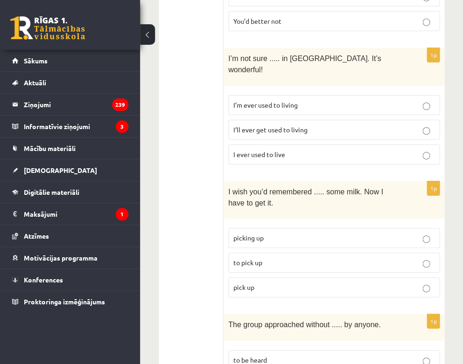
click at [265, 258] on p "to pick up" at bounding box center [333, 263] width 201 height 10
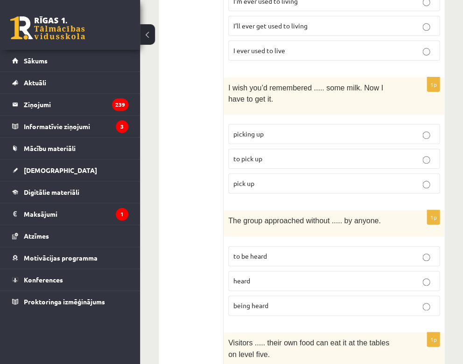
scroll to position [1987, 0]
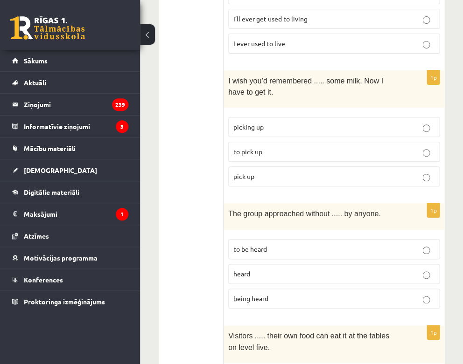
click at [257, 294] on span "being heard" at bounding box center [250, 298] width 35 height 8
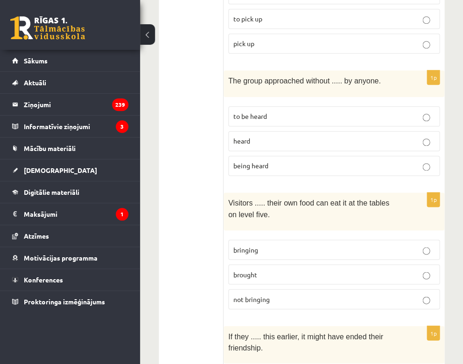
scroll to position [2121, 0]
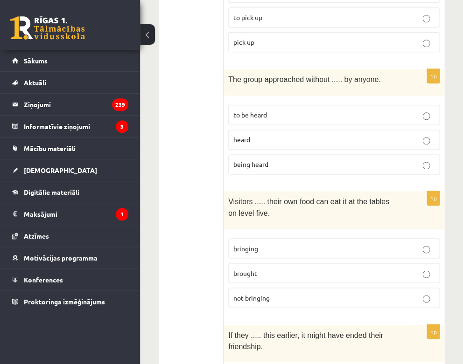
click at [286, 244] on p "bringing" at bounding box center [333, 249] width 201 height 10
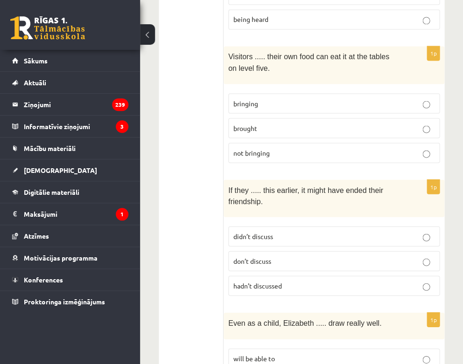
scroll to position [2268, 0]
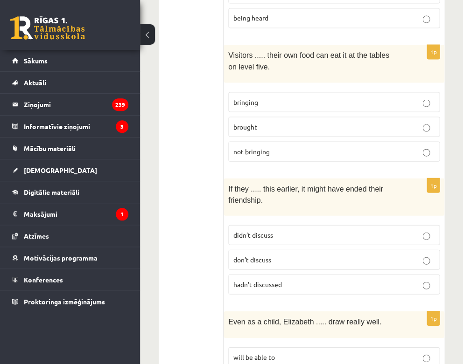
click at [258, 280] on span "hadn’t discussed" at bounding box center [257, 284] width 49 height 8
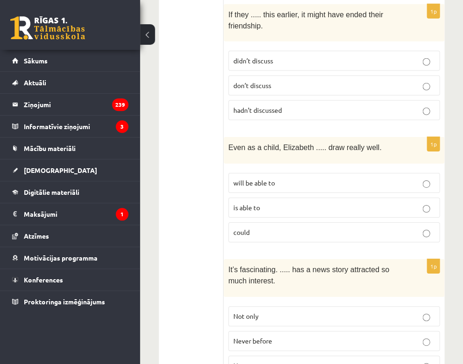
scroll to position [2442, 0]
click at [258, 228] on p "could" at bounding box center [333, 233] width 201 height 10
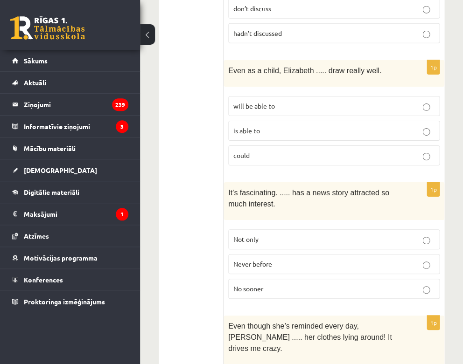
scroll to position [2518, 0]
click at [255, 260] on span "Never before" at bounding box center [252, 264] width 39 height 8
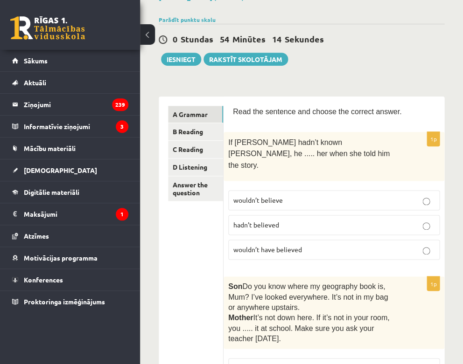
scroll to position [75, 0]
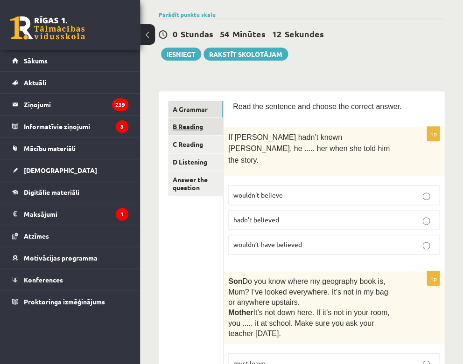
click at [195, 126] on link "B Reading" at bounding box center [195, 126] width 55 height 17
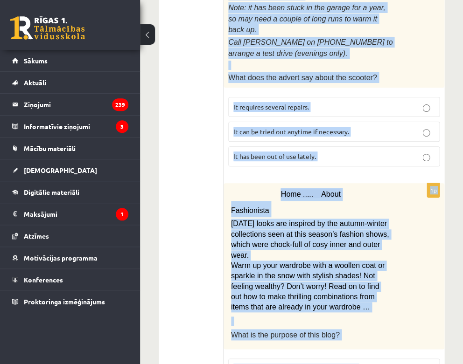
scroll to position [1320, 0]
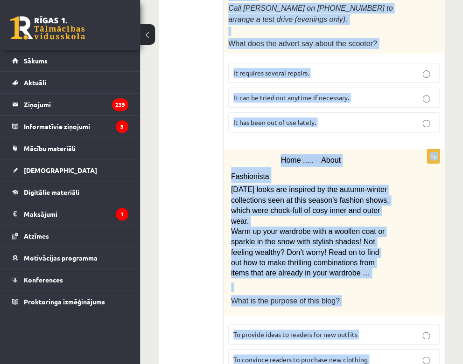
drag, startPoint x: 233, startPoint y: 53, endPoint x: 369, endPoint y: 320, distance: 298.8
copy form "Read the text and choose the correct answer. 1p Oscar! Dad’s on his way! Are yo…"
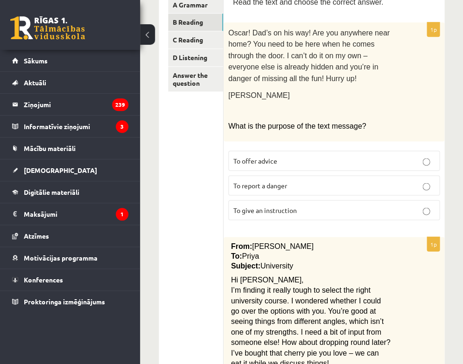
scroll to position [182, 0]
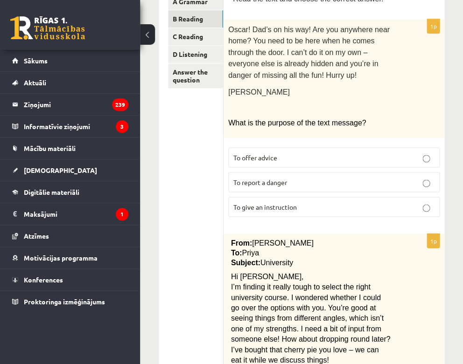
click at [261, 202] on span "To give an instruction" at bounding box center [264, 206] width 63 height 8
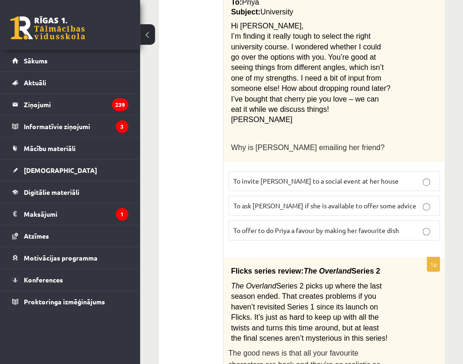
scroll to position [435, 0]
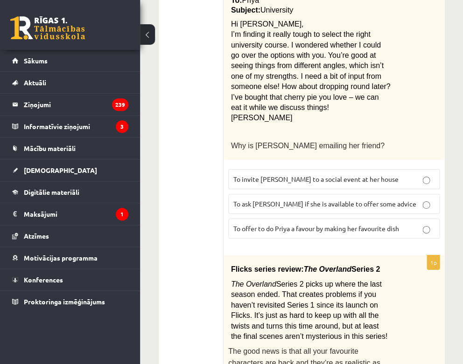
click at [254, 200] on span "To ask Priya if she is available to offer some advice" at bounding box center [324, 204] width 183 height 8
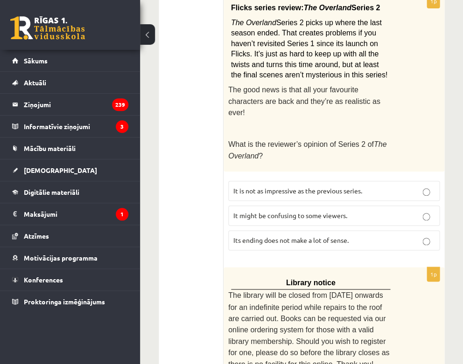
scroll to position [697, 0]
click at [308, 211] on span "It might be confusing to some viewers." at bounding box center [290, 215] width 114 height 8
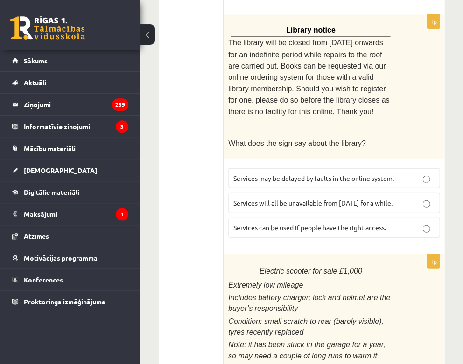
scroll to position [952, 0]
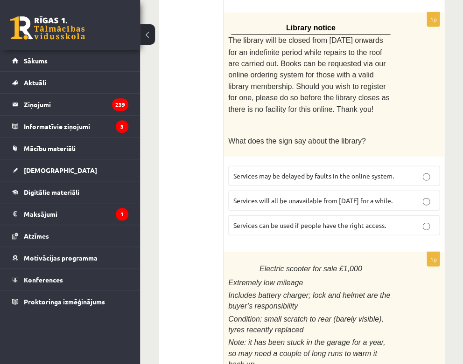
click at [265, 220] on p "Services can be used if people have the right access." at bounding box center [333, 225] width 201 height 10
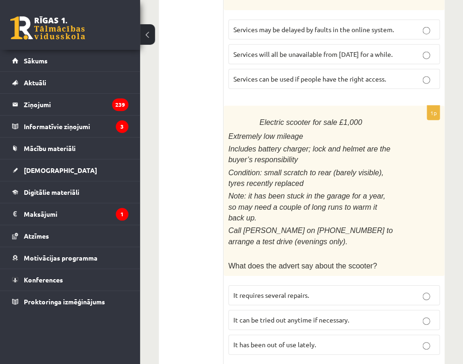
scroll to position [1097, 0]
click at [288, 341] on span "It has been out of use lately." at bounding box center [274, 345] width 83 height 8
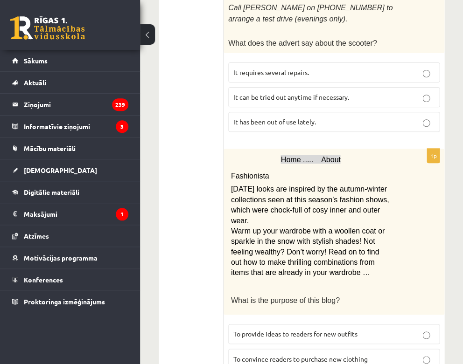
scroll to position [1320, 0]
click at [309, 330] on p "To provide ideas to readers for new outfits" at bounding box center [333, 335] width 201 height 10
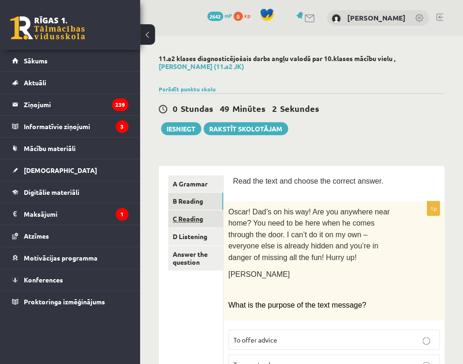
scroll to position [0, 0]
click at [192, 217] on link "C Reading" at bounding box center [195, 218] width 55 height 17
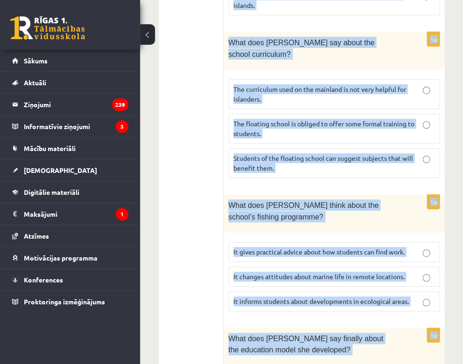
scroll to position [1257, 0]
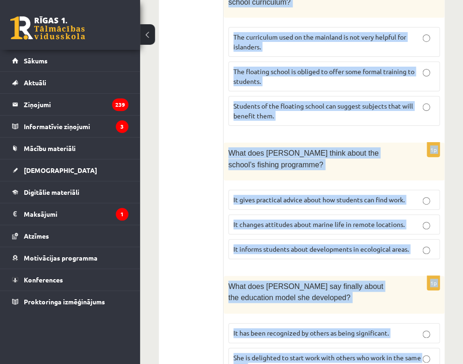
drag, startPoint x: 233, startPoint y: 178, endPoint x: 417, endPoint y: 320, distance: 231.8
copy form "Read the article about an unusual school and choose the correct answer for each…"
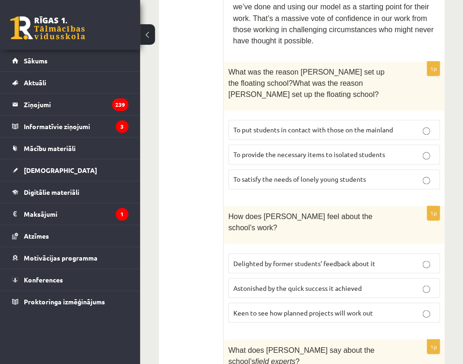
scroll to position [756, 0]
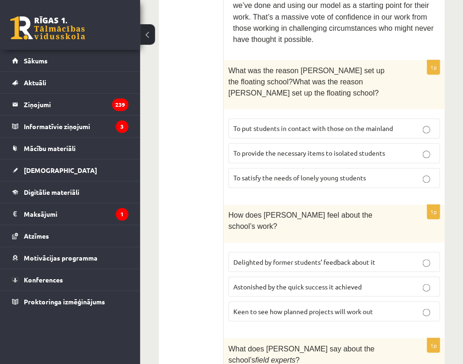
click at [301, 149] on span "To provide the necessary items to isolated students" at bounding box center [309, 153] width 152 height 8
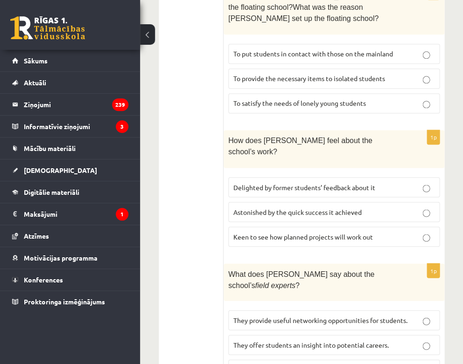
scroll to position [831, 0]
click at [258, 183] on span "Delighted by former students’ feedback about it" at bounding box center [304, 187] width 142 height 8
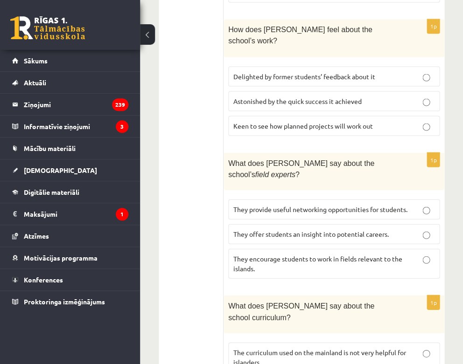
scroll to position [945, 0]
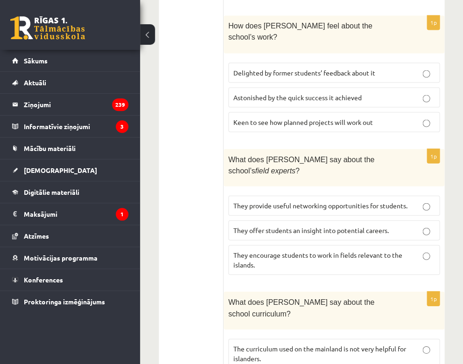
click at [377, 226] on span "They offer students an insight into potential careers." at bounding box center [310, 230] width 155 height 8
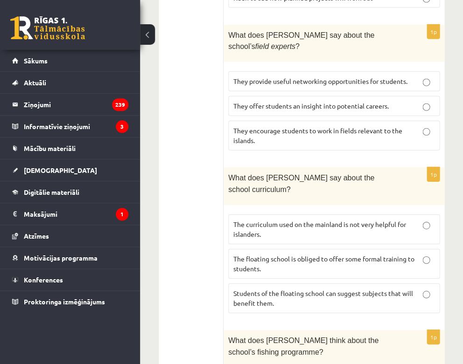
scroll to position [1082, 0]
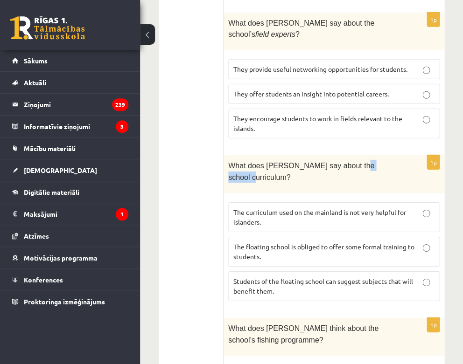
drag, startPoint x: 353, startPoint y: 112, endPoint x: 386, endPoint y: 110, distance: 33.2
click at [374, 162] on span "What does Anna say about the school curriculum?" at bounding box center [301, 171] width 146 height 19
click at [306, 208] on p "The curriculum used on the mainland is not very helpful for islanders." at bounding box center [333, 218] width 201 height 20
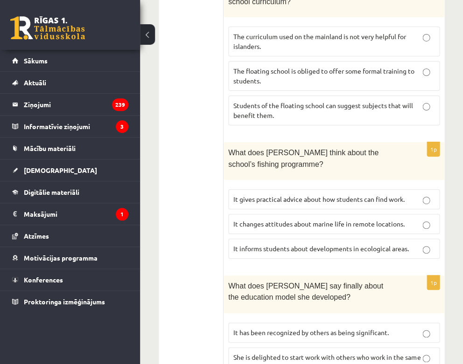
scroll to position [1257, 0]
click at [278, 245] on span "It informs students about developments in ecological areas." at bounding box center [320, 249] width 175 height 8
click at [349, 329] on span "It has been recognized by others as being significant." at bounding box center [310, 333] width 155 height 8
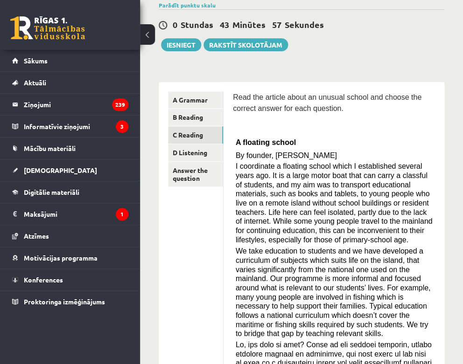
scroll to position [85, 0]
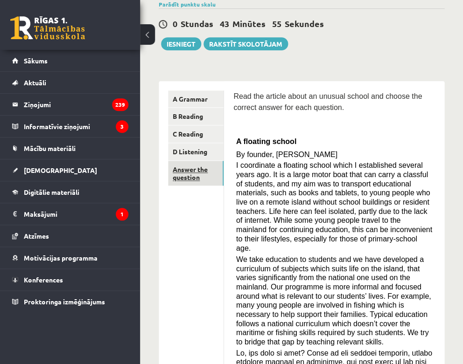
click at [186, 168] on link "Answer the question" at bounding box center [196, 173] width 56 height 25
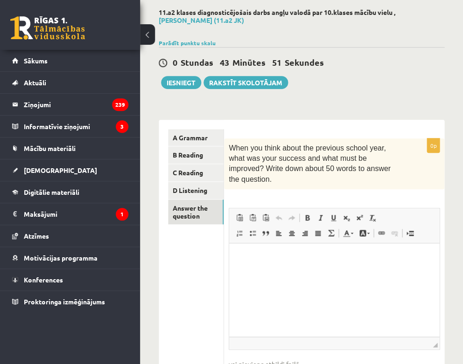
scroll to position [51, 0]
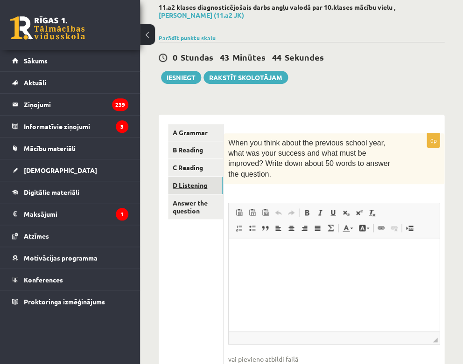
click at [197, 182] on link "D Listening" at bounding box center [195, 185] width 55 height 17
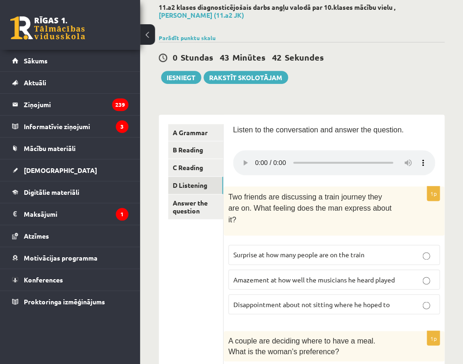
click at [256, 157] on audio at bounding box center [334, 162] width 202 height 25
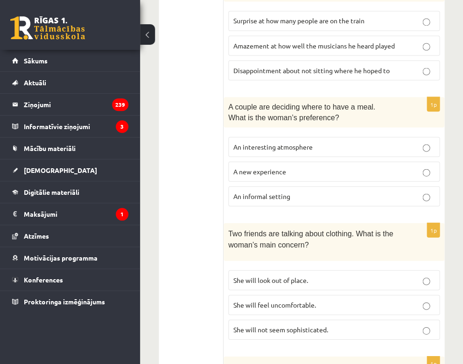
scroll to position [285, 0]
click at [242, 192] on span "An informal setting" at bounding box center [261, 196] width 57 height 8
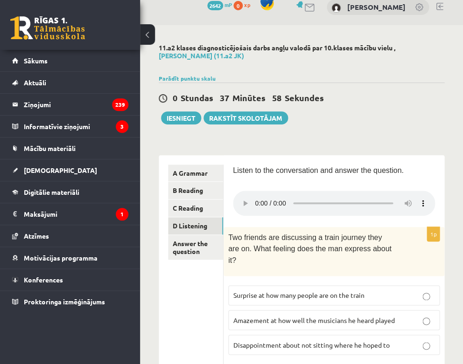
scroll to position [32, 0]
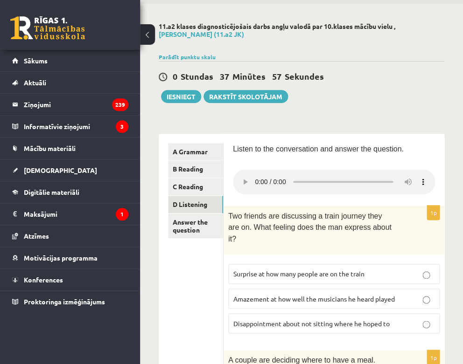
click at [255, 173] on audio at bounding box center [334, 181] width 202 height 25
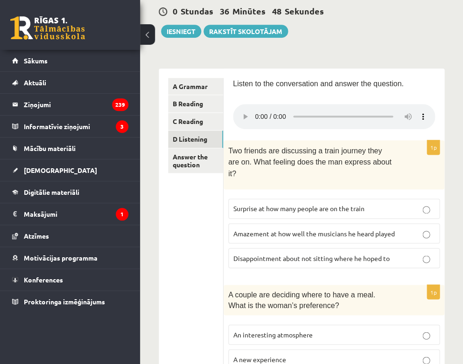
scroll to position [97, 0]
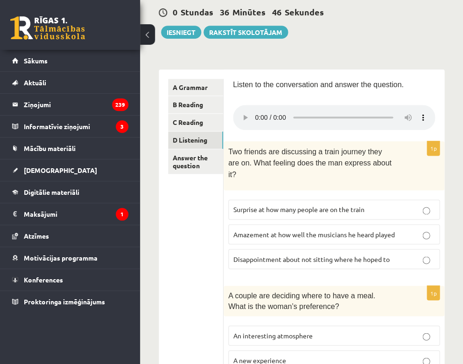
click at [318, 111] on audio at bounding box center [334, 117] width 202 height 25
click at [316, 110] on audio at bounding box center [334, 117] width 202 height 25
click at [314, 110] on audio at bounding box center [334, 117] width 202 height 25
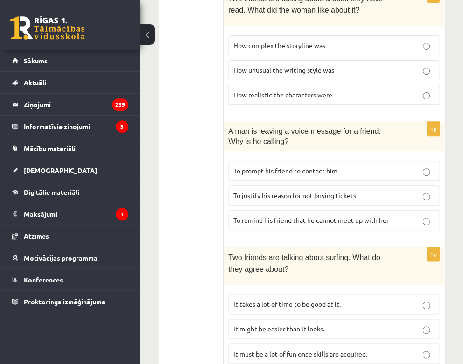
scroll to position [653, 0]
click at [253, 300] on span "It takes a lot of time to be good at it." at bounding box center [286, 304] width 107 height 8
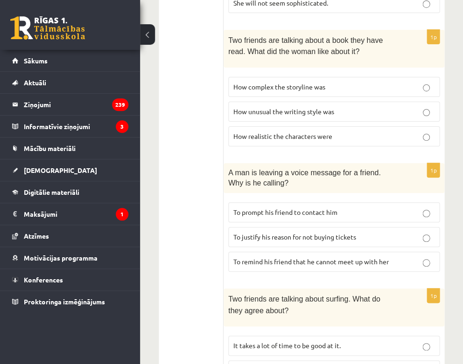
scroll to position [615, 0]
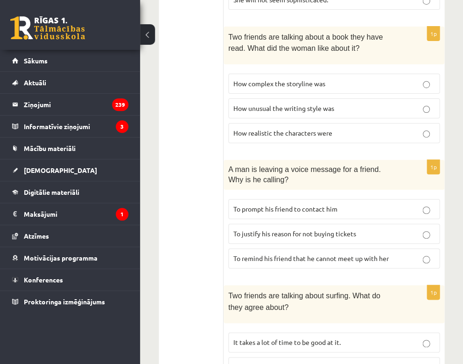
click at [258, 224] on label "To justify his reason for not buying tickets" at bounding box center [333, 234] width 211 height 20
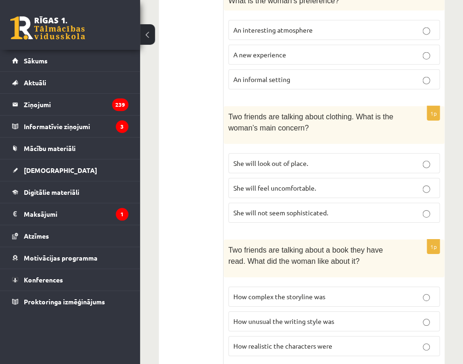
scroll to position [401, 0]
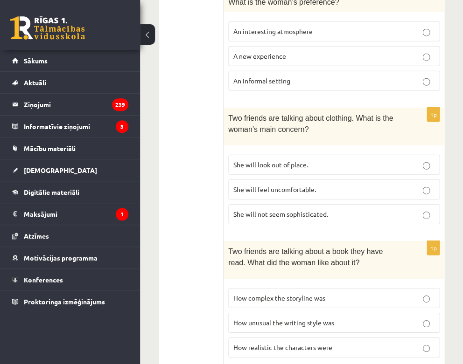
click at [255, 185] on span "She will feel uncomfortable." at bounding box center [274, 189] width 83 height 8
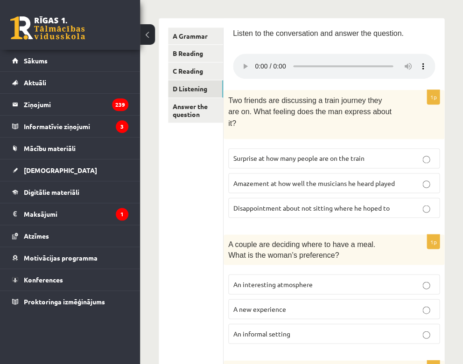
scroll to position [151, 0]
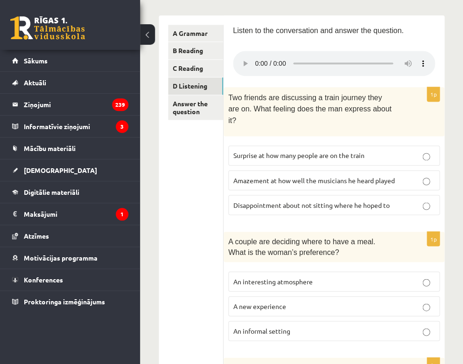
click at [375, 56] on audio at bounding box center [334, 63] width 202 height 25
click at [257, 56] on audio at bounding box center [334, 63] width 202 height 25
click at [374, 56] on audio at bounding box center [334, 63] width 202 height 25
click at [371, 57] on audio at bounding box center [334, 63] width 202 height 25
click at [370, 56] on audio at bounding box center [334, 63] width 202 height 25
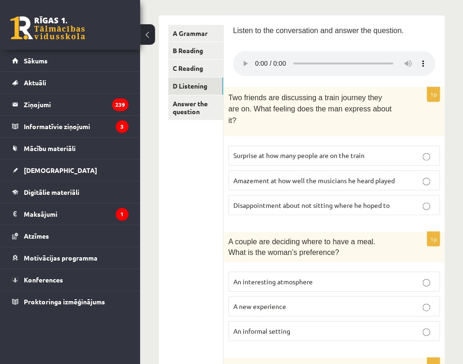
click at [328, 201] on span "Disappointment about not sitting where he hoped to" at bounding box center [311, 205] width 156 height 8
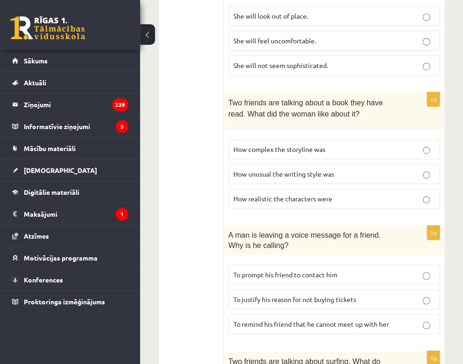
scroll to position [547, 0]
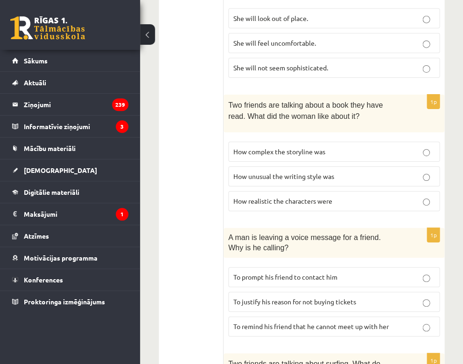
click at [291, 147] on span "How complex the storyline was" at bounding box center [279, 151] width 92 height 8
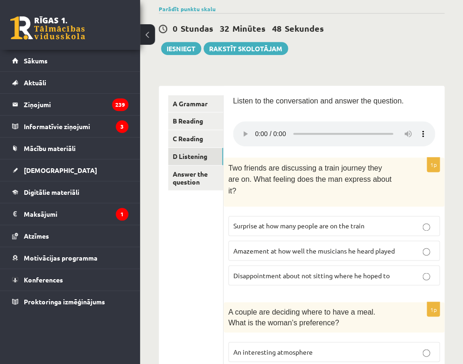
scroll to position [48, 0]
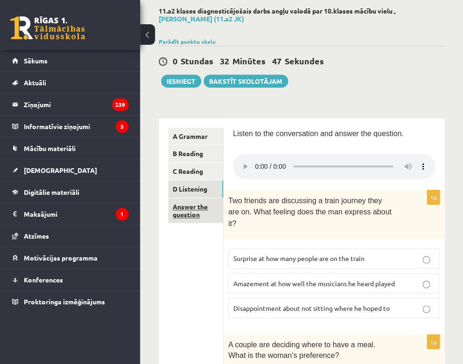
click at [199, 208] on link "Answer the question" at bounding box center [195, 210] width 55 height 25
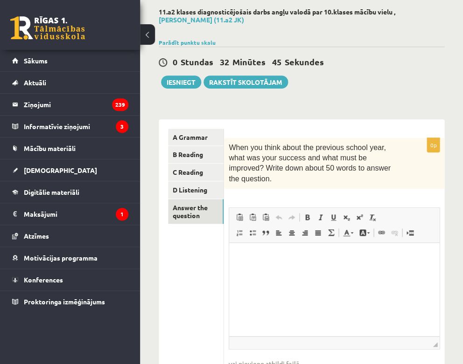
scroll to position [49, 0]
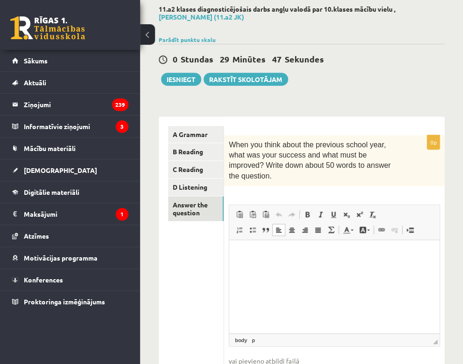
click at [292, 258] on p "Визуальный текстовый редактор, wiswyg-editor-user-answer-47363933343180" at bounding box center [333, 255] width 191 height 10
click at [256, 260] on html at bounding box center [334, 254] width 210 height 28
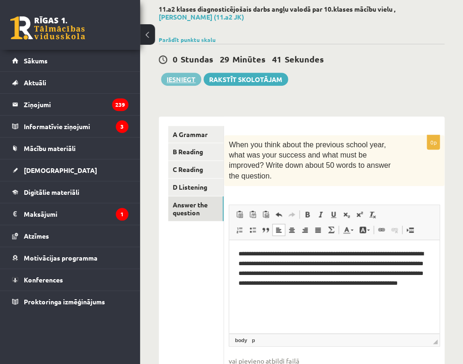
click at [183, 77] on button "Iesniegt" at bounding box center [181, 79] width 40 height 13
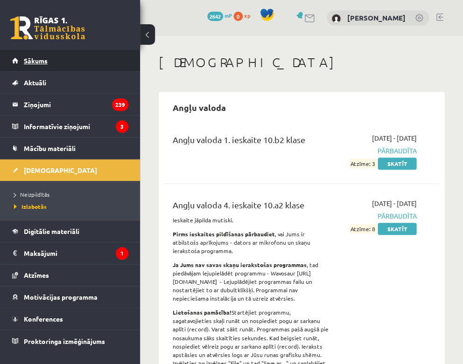
click at [54, 60] on link "Sākums" at bounding box center [70, 60] width 116 height 21
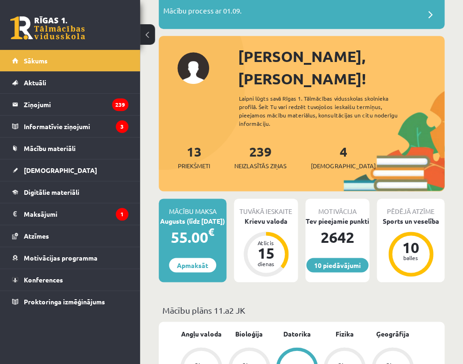
scroll to position [75, 0]
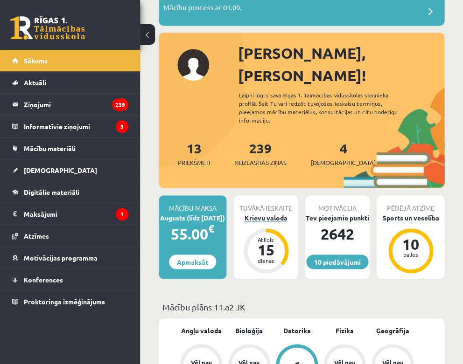
click at [271, 213] on div "Krievu valoda" at bounding box center [266, 218] width 64 height 10
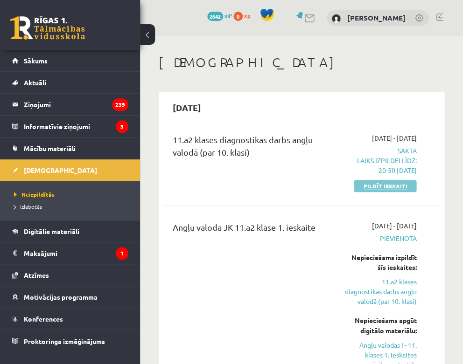
click at [376, 187] on link "Pildīt ieskaiti" at bounding box center [385, 186] width 63 height 12
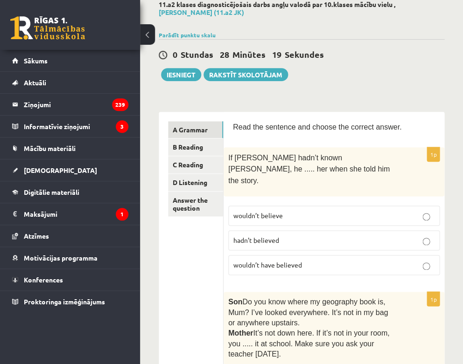
scroll to position [51, 0]
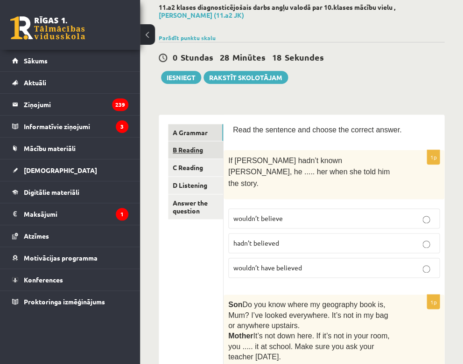
click at [196, 150] on link "B Reading" at bounding box center [195, 149] width 55 height 17
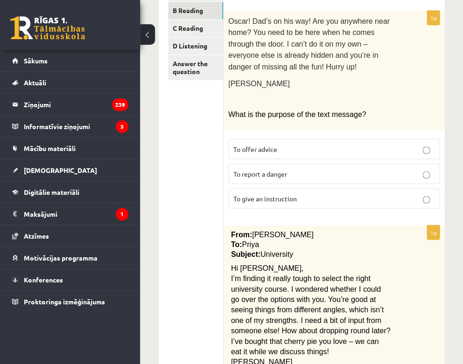
scroll to position [35, 0]
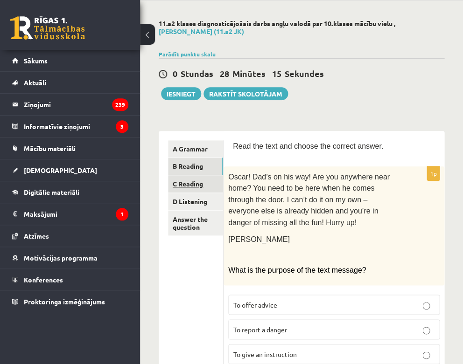
click at [180, 179] on link "C Reading" at bounding box center [195, 183] width 55 height 17
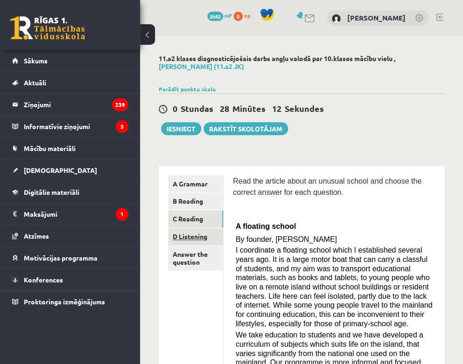
scroll to position [0, 0]
click at [184, 237] on link "D Listening" at bounding box center [195, 236] width 55 height 17
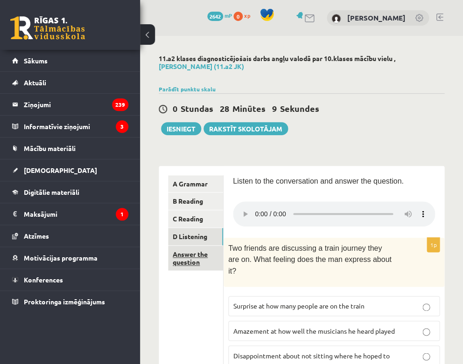
click at [194, 262] on link "Answer the question" at bounding box center [195, 258] width 55 height 25
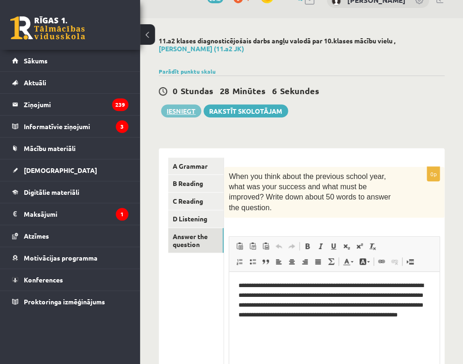
click at [174, 110] on button "Iesniegt" at bounding box center [181, 111] width 40 height 13
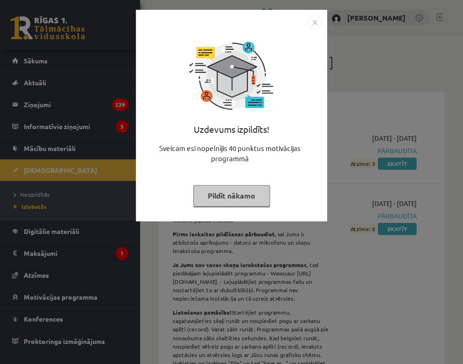
click at [314, 21] on img "Close" at bounding box center [314, 22] width 14 height 14
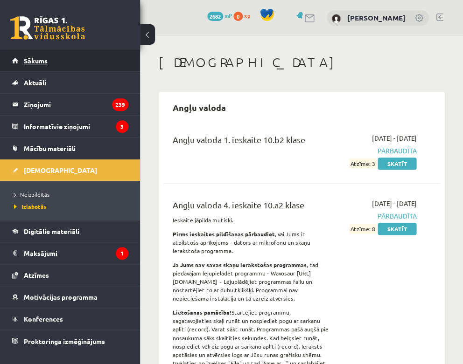
click at [59, 64] on link "Sākums" at bounding box center [70, 60] width 116 height 21
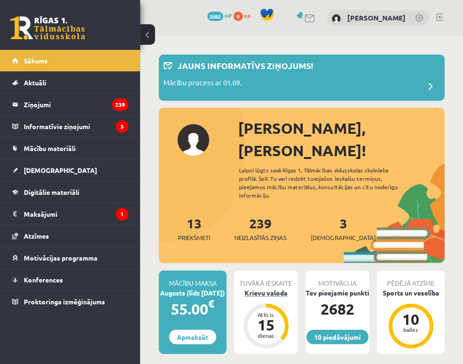
click at [268, 288] on div "Krievu valoda" at bounding box center [266, 293] width 64 height 10
